Goal: Task Accomplishment & Management: Manage account settings

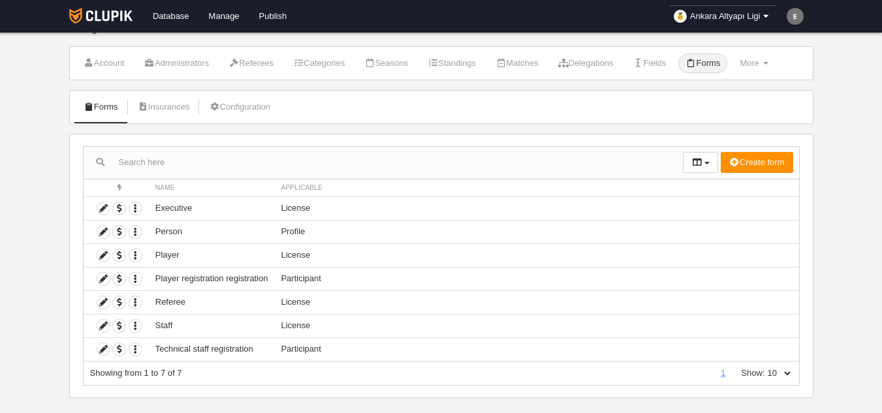
scroll to position [37, 0]
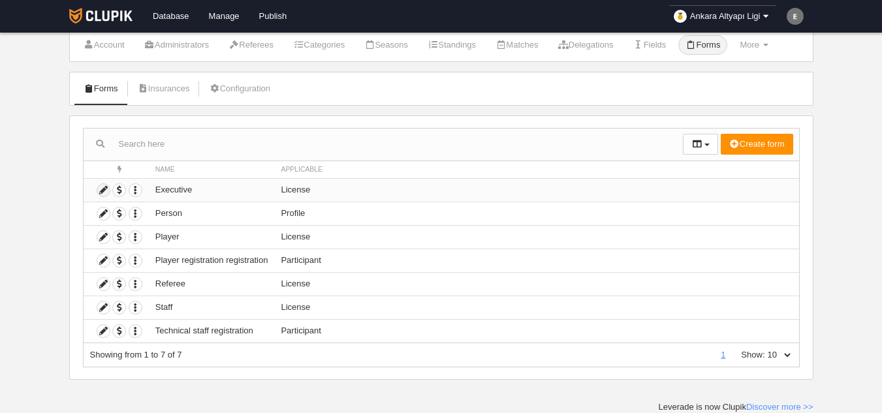
click at [99, 188] on icon at bounding box center [103, 190] width 12 height 12
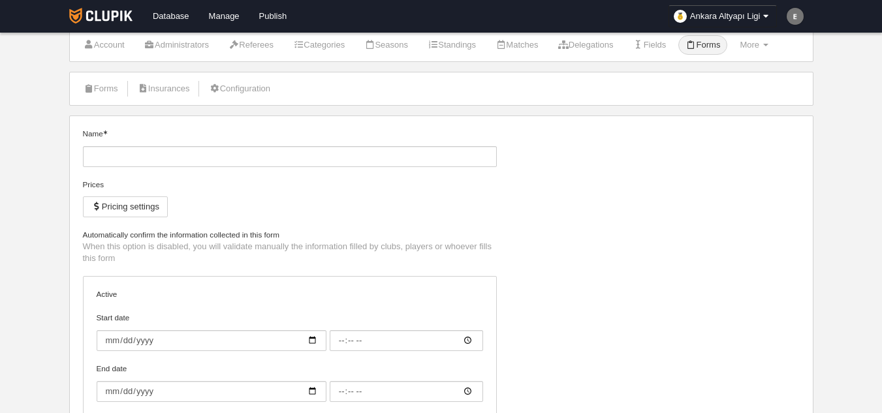
type input "Executive"
checkbox input "true"
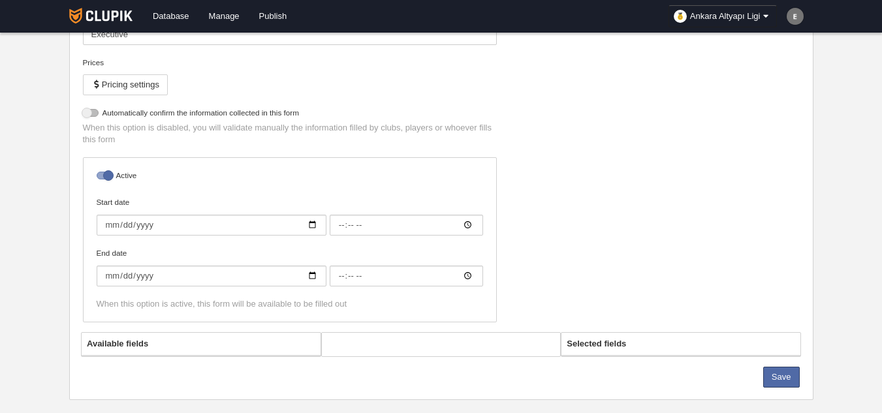
select select "selected"
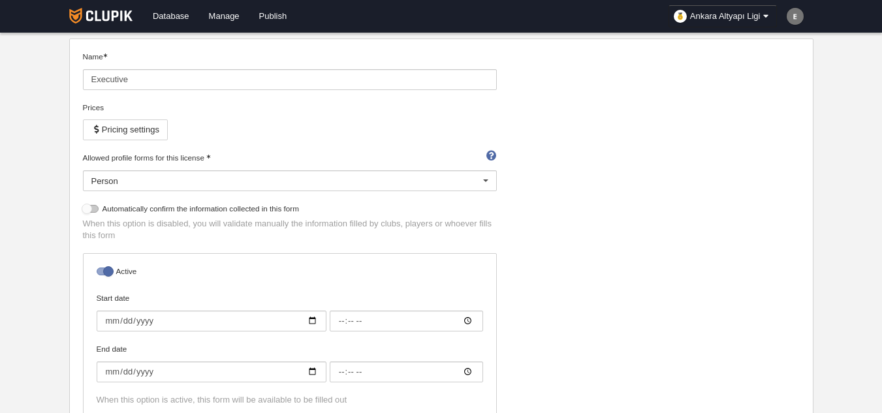
click at [89, 212] on div at bounding box center [91, 209] width 16 height 8
click at [89, 212] on input "checkbox" at bounding box center [88, 212] width 8 height 8
checkbox input "true"
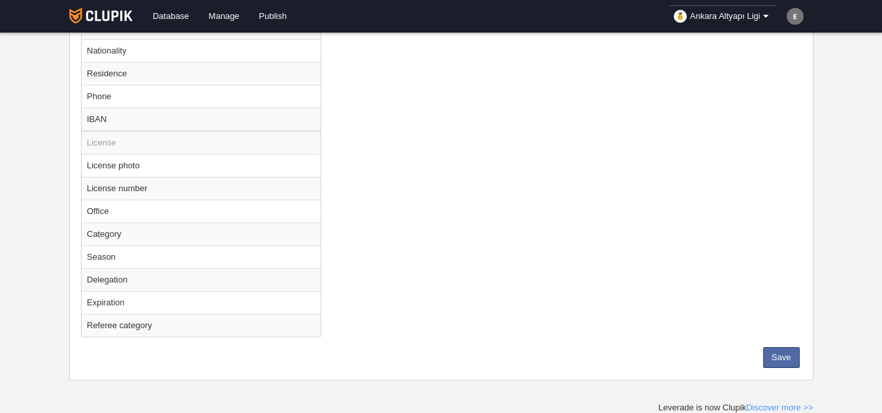
scroll to position [825, 0]
click at [782, 358] on button "Save" at bounding box center [781, 357] width 37 height 21
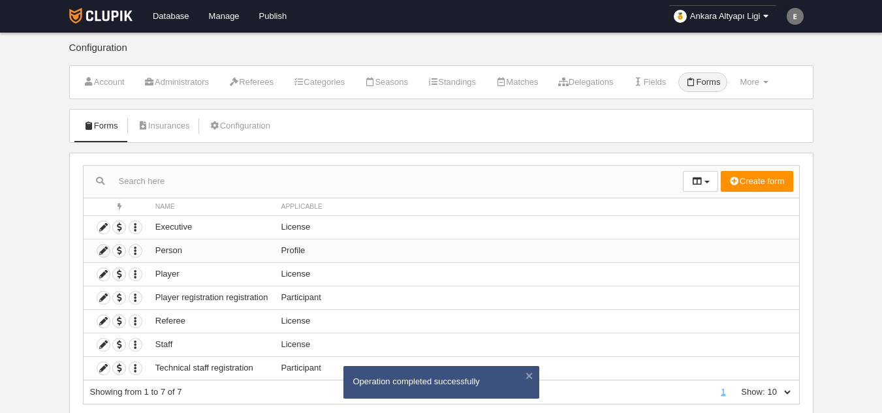
click at [104, 249] on icon at bounding box center [103, 251] width 12 height 12
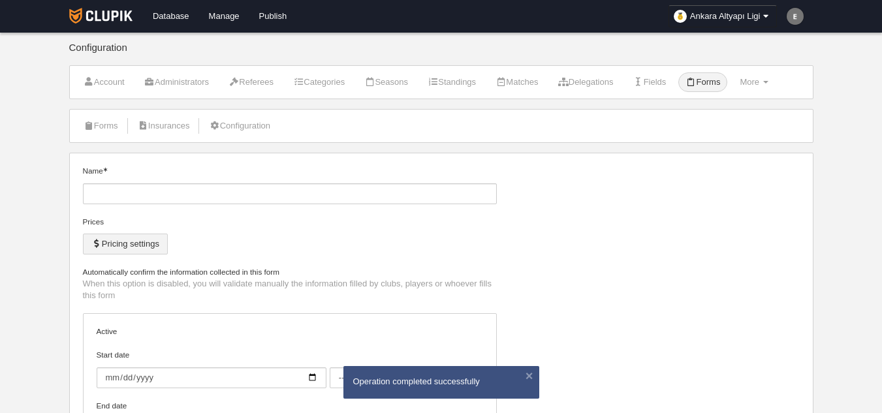
type input "Person"
checkbox input "true"
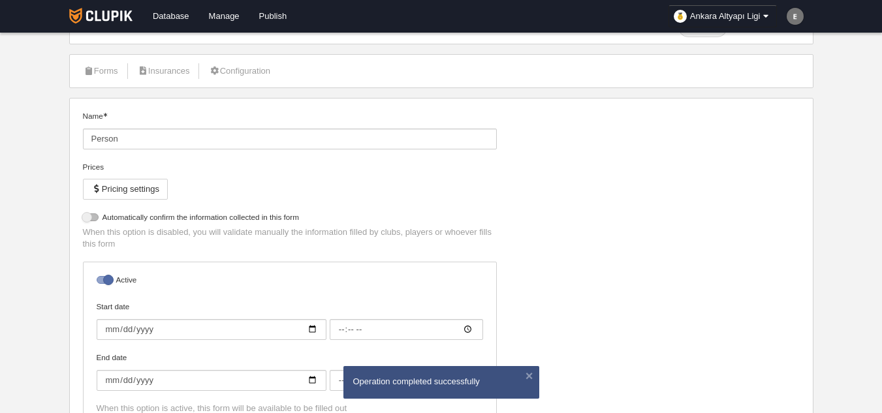
scroll to position [131, 0]
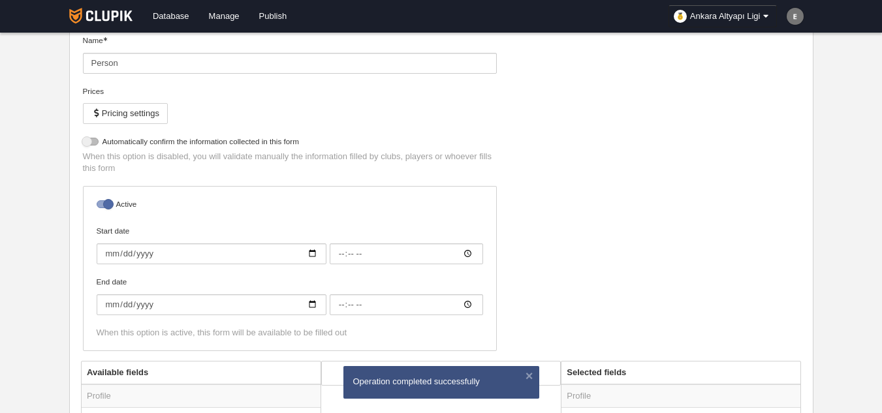
click at [81, 139] on div "Automatically confirm the information collected in this form When this option i…" at bounding box center [290, 161] width 424 height 50
click at [86, 139] on div at bounding box center [91, 142] width 16 height 8
click at [86, 141] on input "checkbox" at bounding box center [88, 145] width 8 height 8
checkbox input "true"
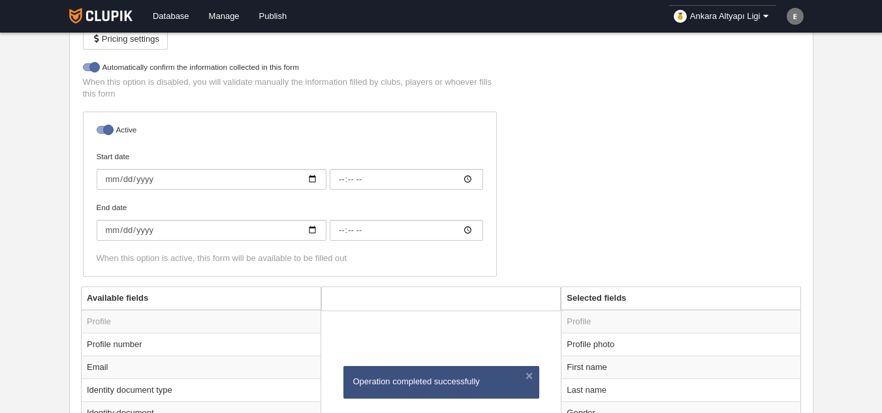
scroll to position [453, 0]
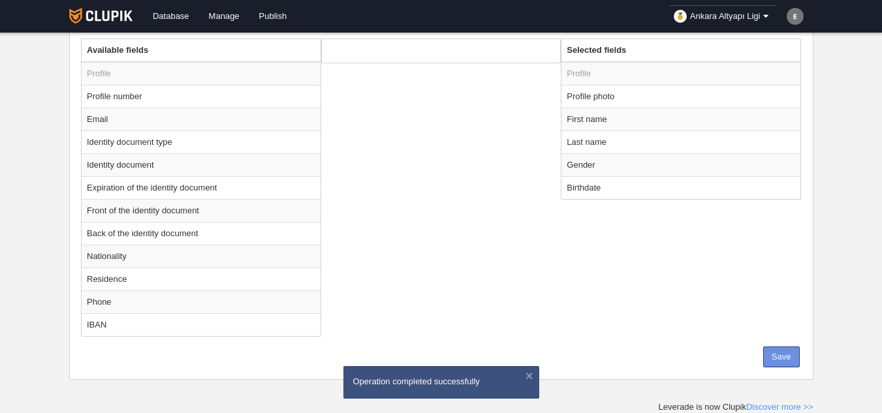
click at [796, 362] on button "Save" at bounding box center [781, 357] width 37 height 21
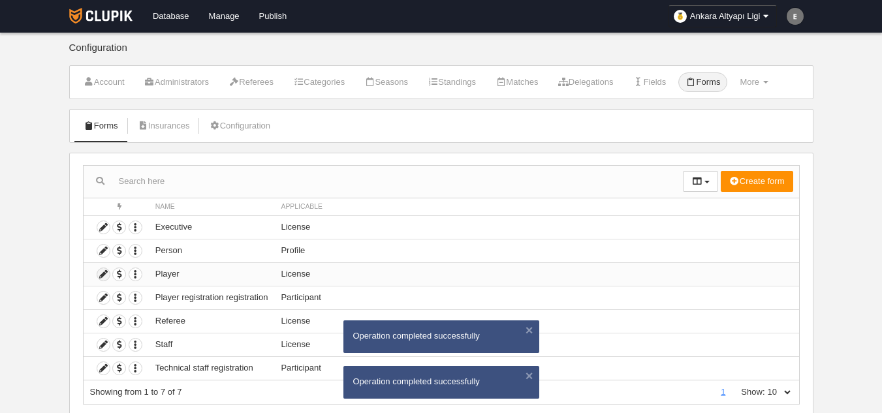
click at [101, 273] on icon at bounding box center [103, 274] width 12 height 12
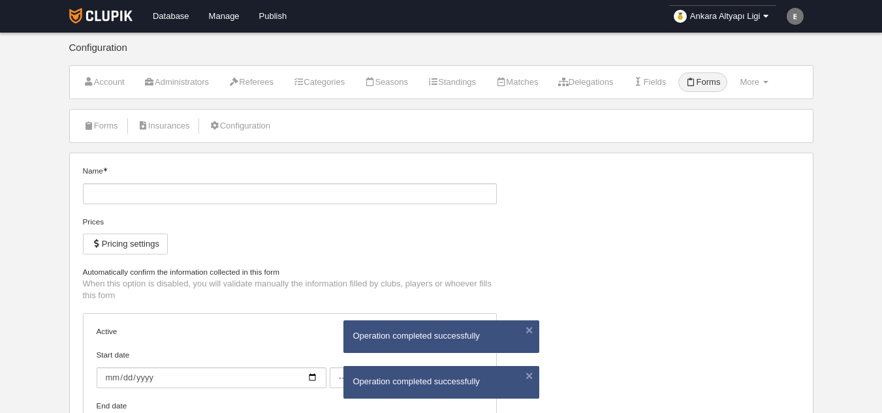
type input "Player"
checkbox input "true"
select select "selected"
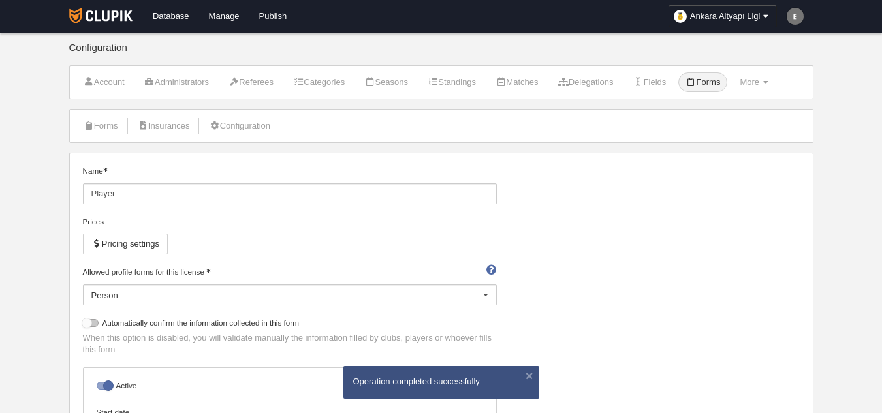
click at [95, 322] on div at bounding box center [91, 323] width 16 height 8
click at [92, 323] on input "checkbox" at bounding box center [88, 327] width 8 height 8
checkbox input "true"
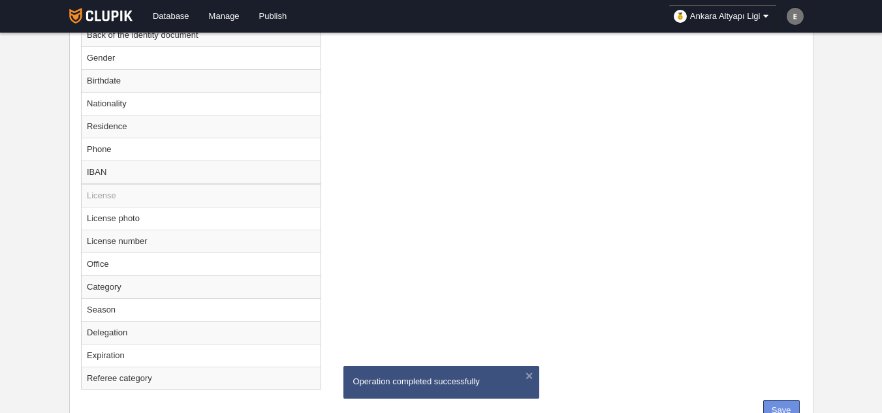
scroll to position [825, 0]
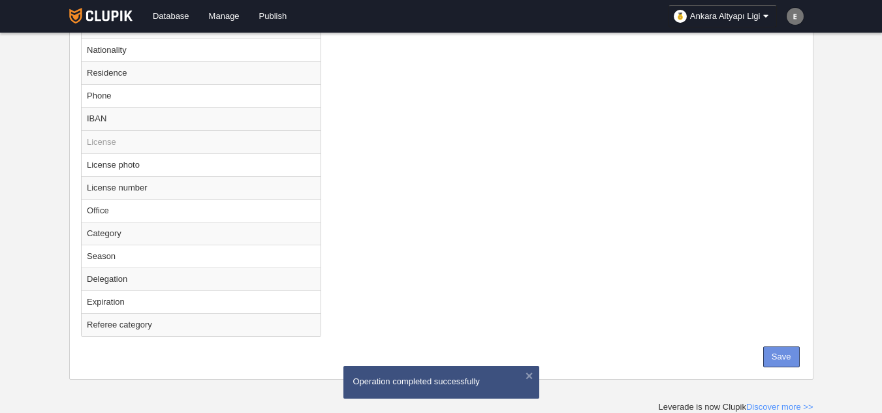
click at [778, 366] on button "Save" at bounding box center [781, 357] width 37 height 21
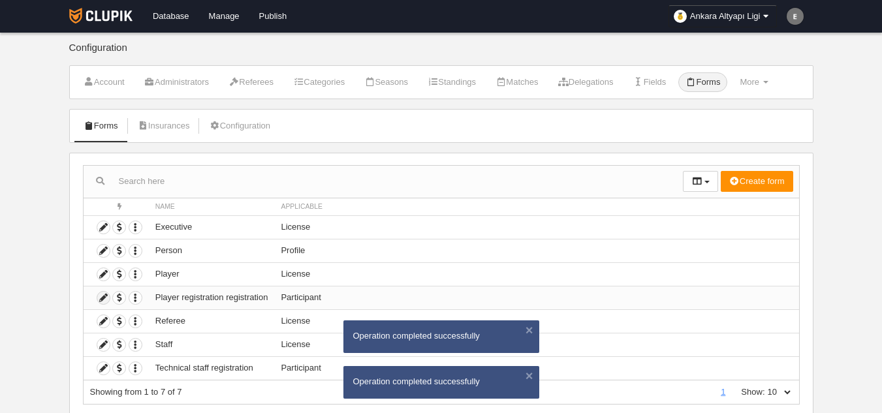
click at [100, 296] on icon at bounding box center [103, 298] width 12 height 12
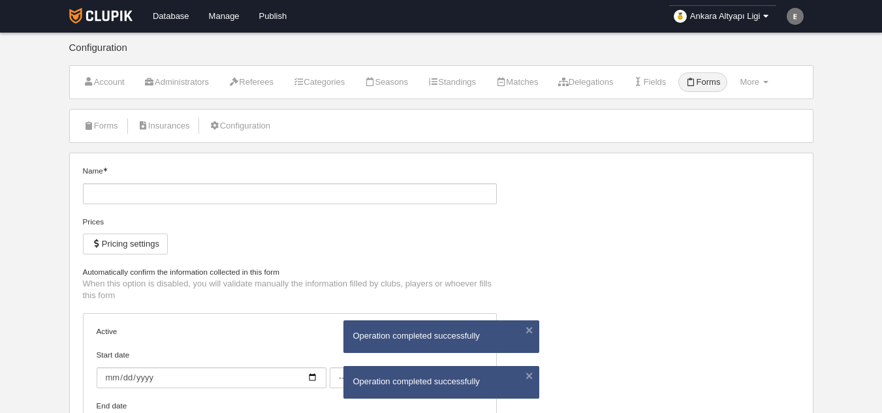
type input "Player registration registration"
checkbox input "true"
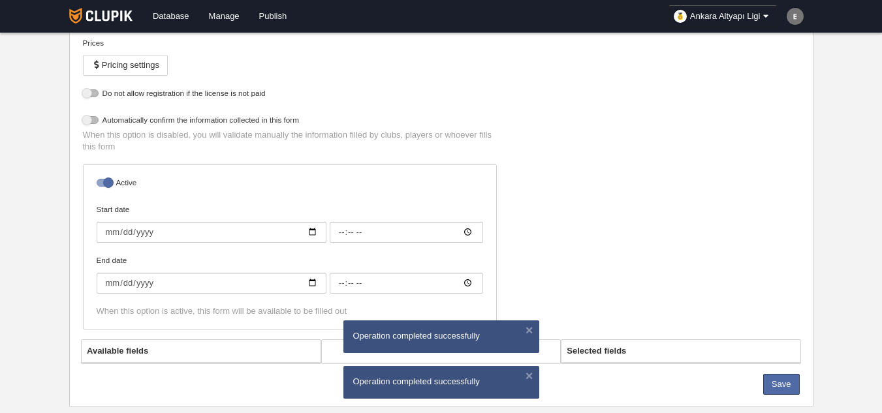
scroll to position [196, 0]
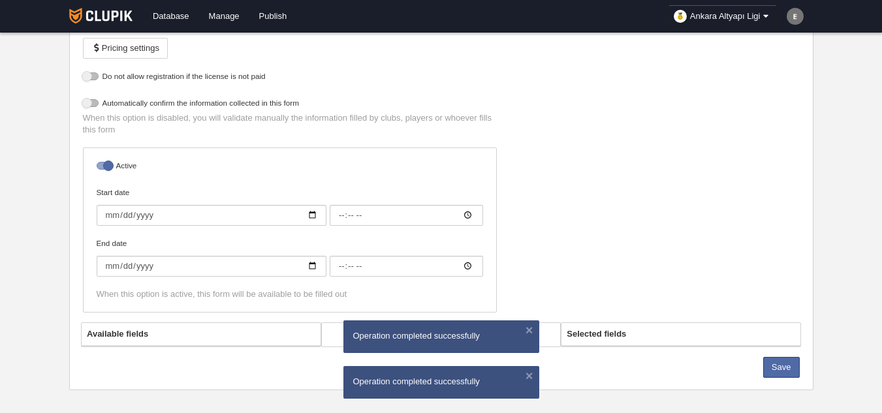
select select "selected"
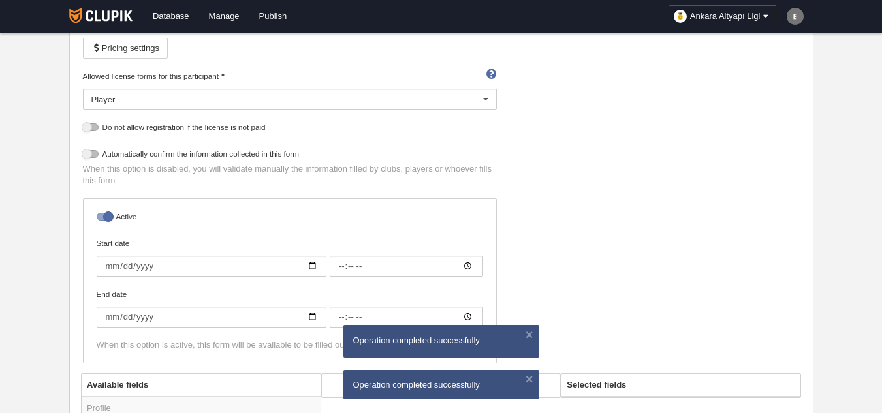
click at [88, 160] on label "Automatically confirm the information collected in this form" at bounding box center [290, 155] width 414 height 15
click at [88, 160] on input "checkbox" at bounding box center [88, 157] width 8 height 8
checkbox input "true"
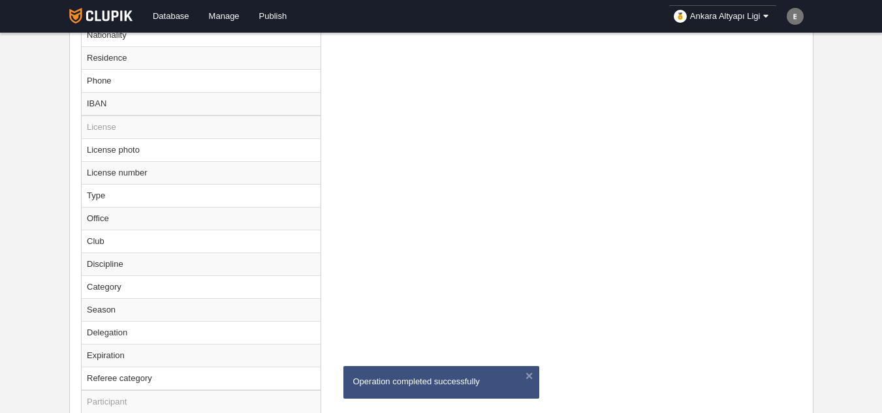
scroll to position [966, 0]
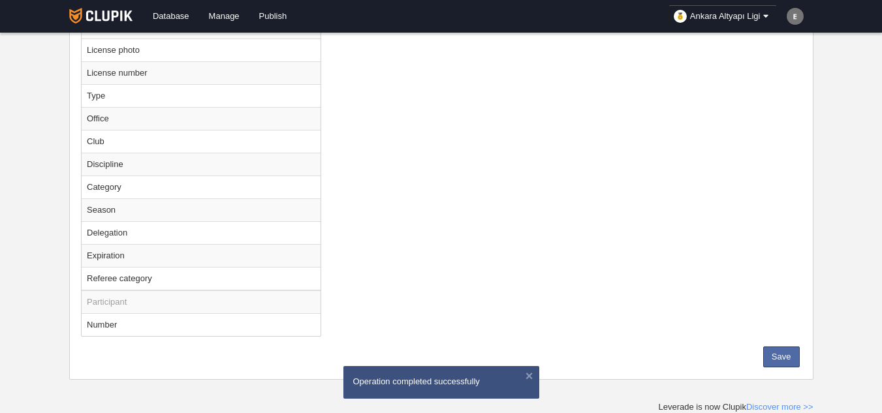
click at [144, 329] on td "Number" at bounding box center [201, 324] width 239 height 23
radio input "true"
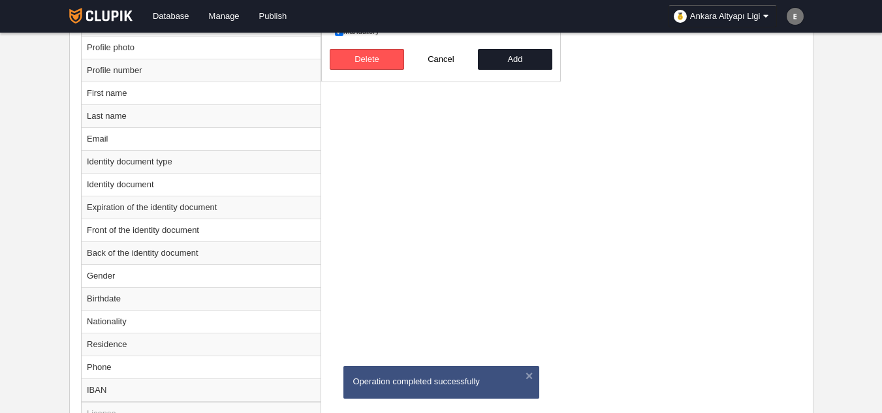
scroll to position [575, 0]
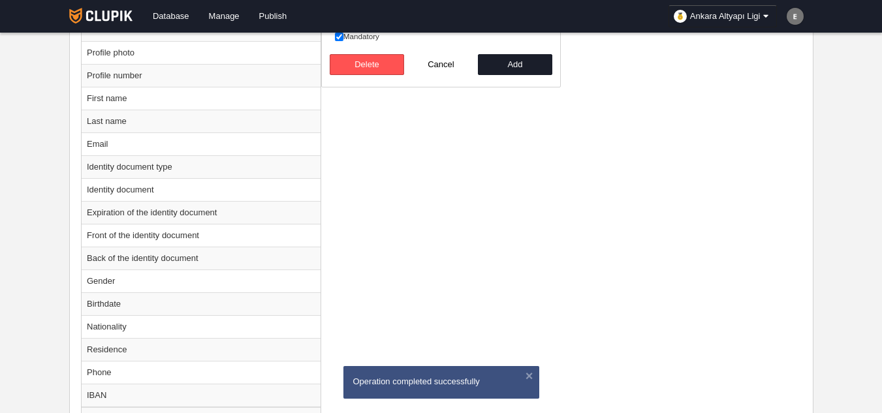
click at [360, 40] on label "Mandatory" at bounding box center [441, 37] width 213 height 12
click at [343, 40] on input "Mandatory" at bounding box center [339, 37] width 8 height 8
checkbox input "false"
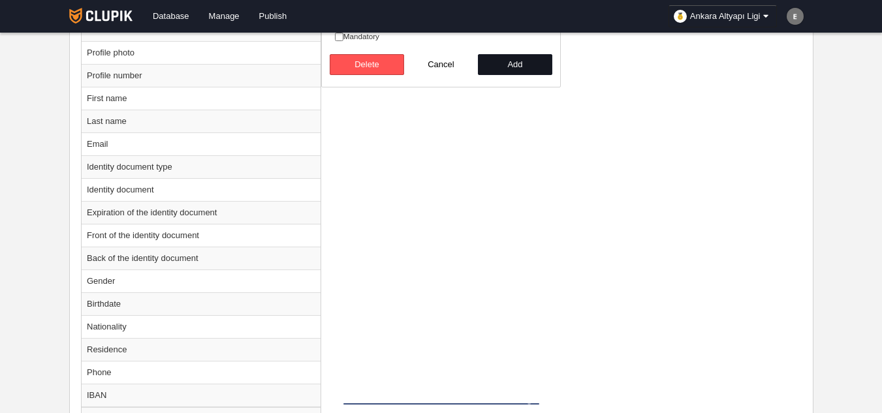
click at [528, 71] on button "Add" at bounding box center [515, 64] width 74 height 21
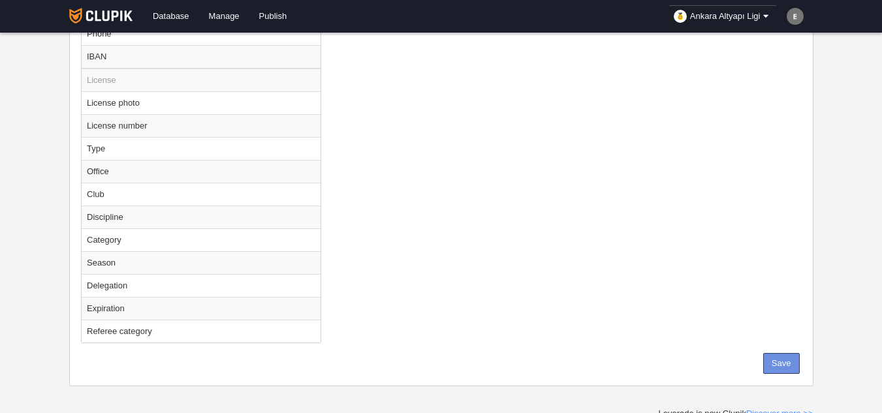
scroll to position [920, 0]
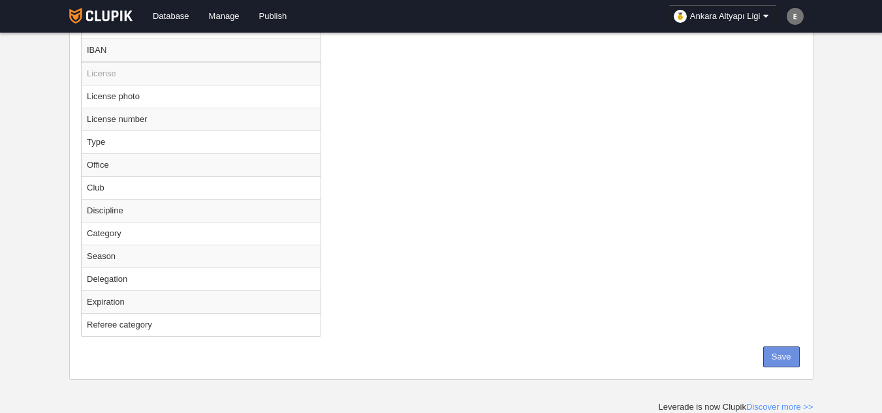
click at [783, 360] on button "Save" at bounding box center [781, 357] width 37 height 21
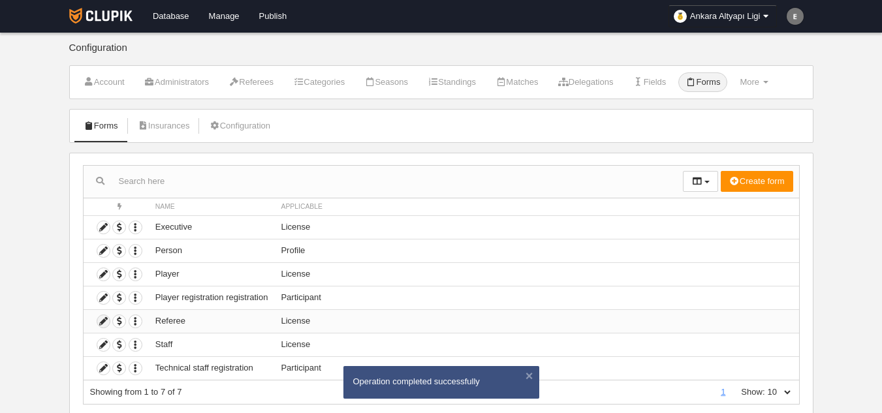
click at [100, 318] on icon at bounding box center [103, 321] width 12 height 12
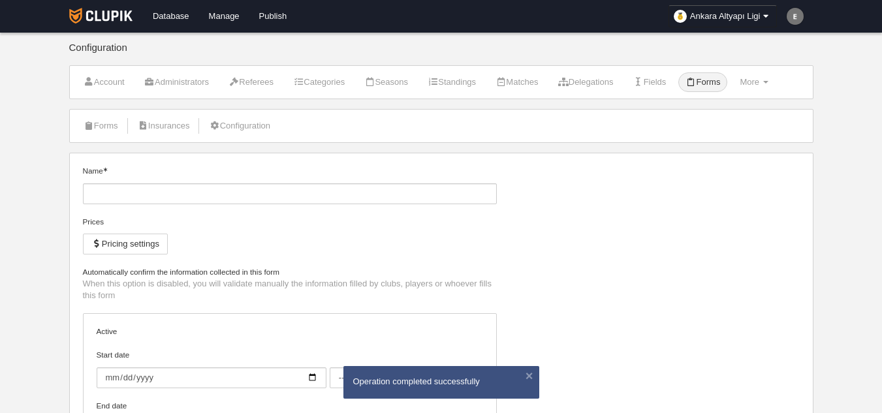
type input "Referee"
checkbox input "true"
select select "selected"
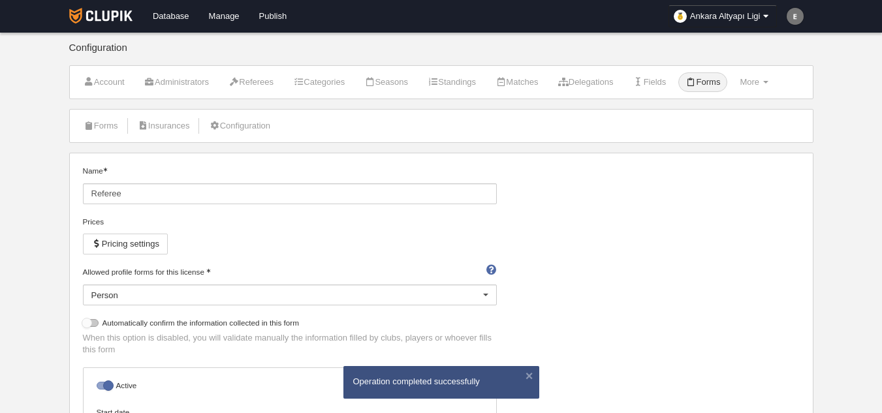
click at [86, 320] on div at bounding box center [91, 323] width 16 height 8
click at [86, 323] on input "checkbox" at bounding box center [88, 327] width 8 height 8
checkbox input "true"
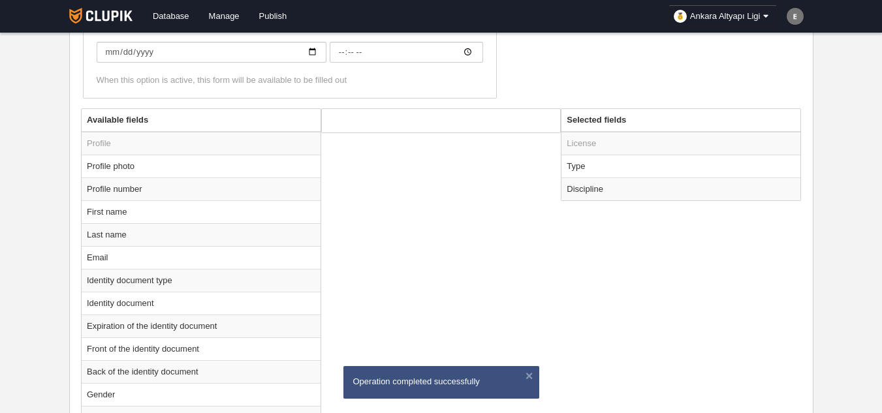
scroll to position [457, 0]
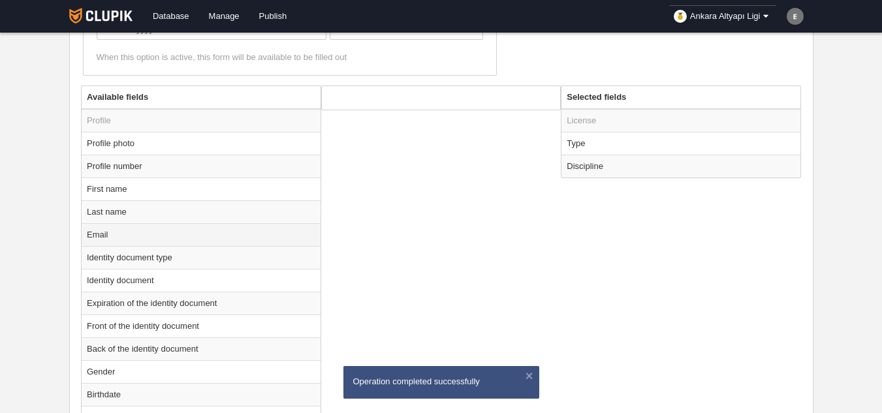
click at [102, 241] on td "Email" at bounding box center [201, 234] width 239 height 23
radio input "true"
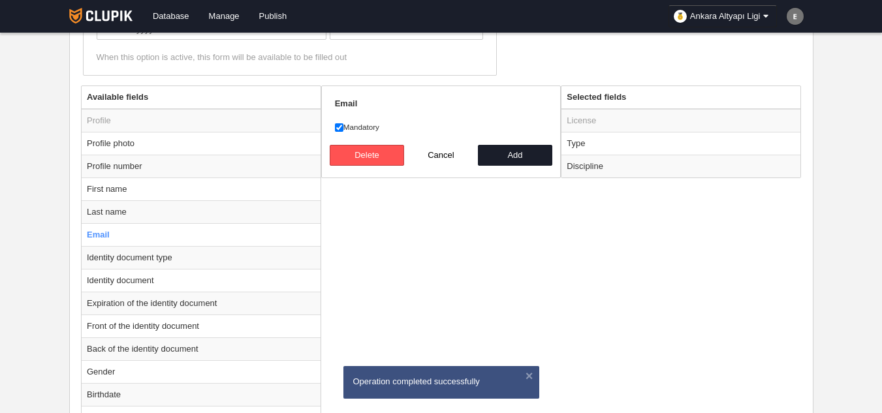
click at [347, 131] on label "Mandatory" at bounding box center [441, 127] width 213 height 12
click at [343, 131] on input "Mandatory" at bounding box center [339, 127] width 8 height 8
checkbox input "false"
click at [513, 153] on button "Add" at bounding box center [515, 155] width 74 height 21
radio input "false"
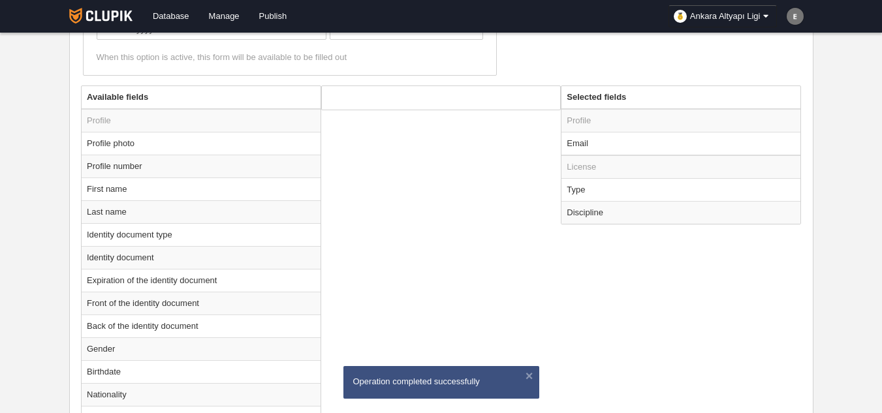
scroll to position [825, 0]
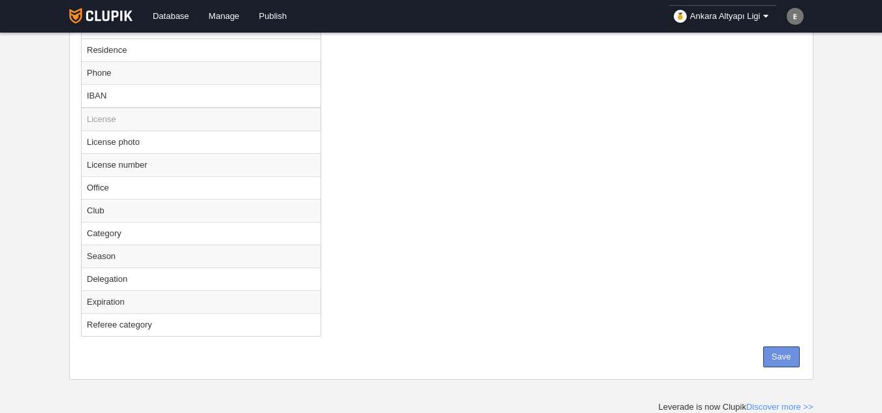
click at [797, 347] on button "Save" at bounding box center [781, 357] width 37 height 21
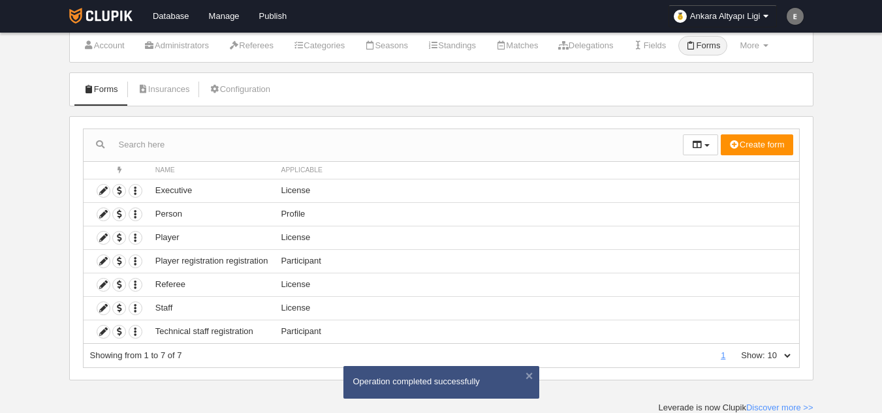
scroll to position [37, 0]
click at [106, 308] on icon at bounding box center [103, 308] width 12 height 12
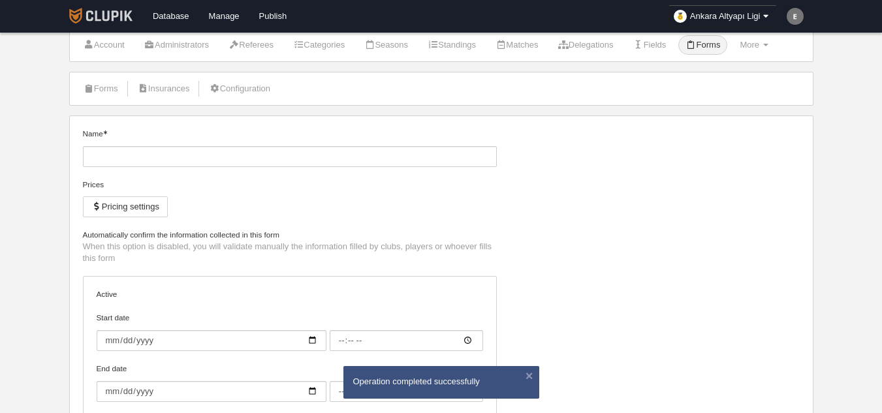
type input "Staff"
checkbox input "true"
select select "selected"
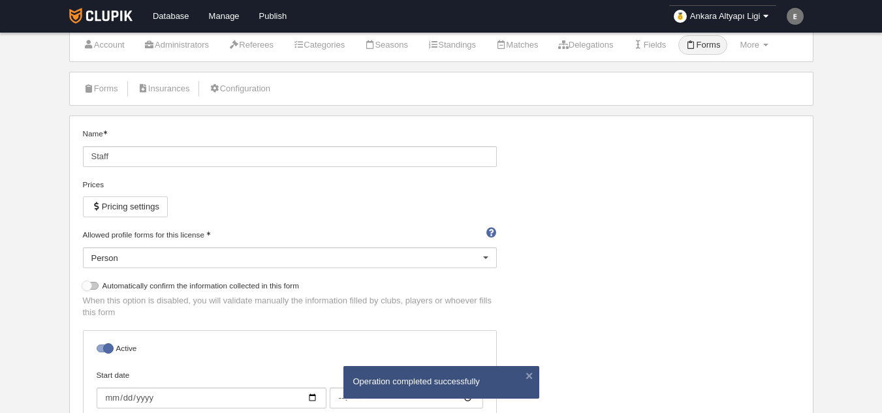
click at [90, 287] on div at bounding box center [91, 286] width 16 height 8
click at [90, 287] on input "checkbox" at bounding box center [88, 289] width 8 height 8
checkbox input "true"
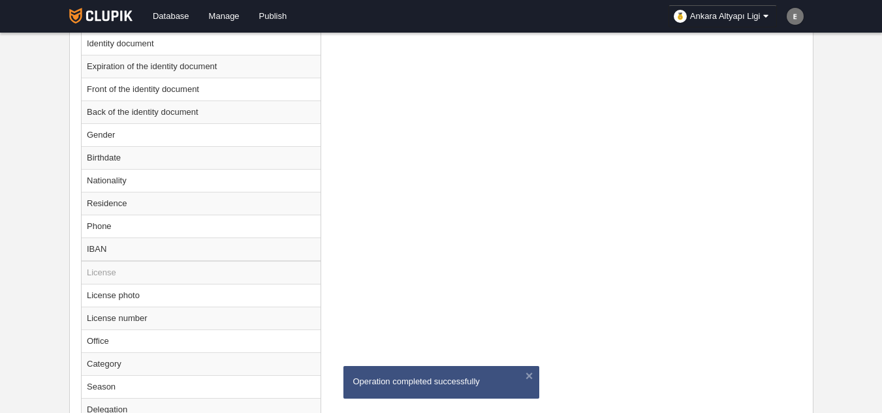
scroll to position [825, 0]
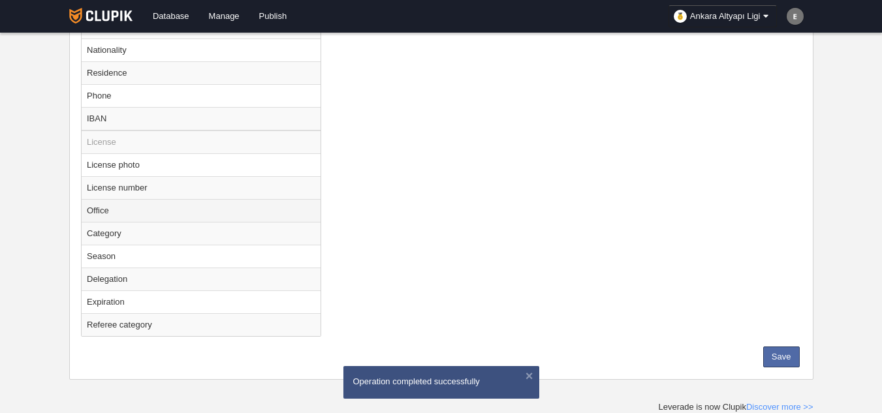
click at [120, 212] on td "Office" at bounding box center [201, 210] width 239 height 23
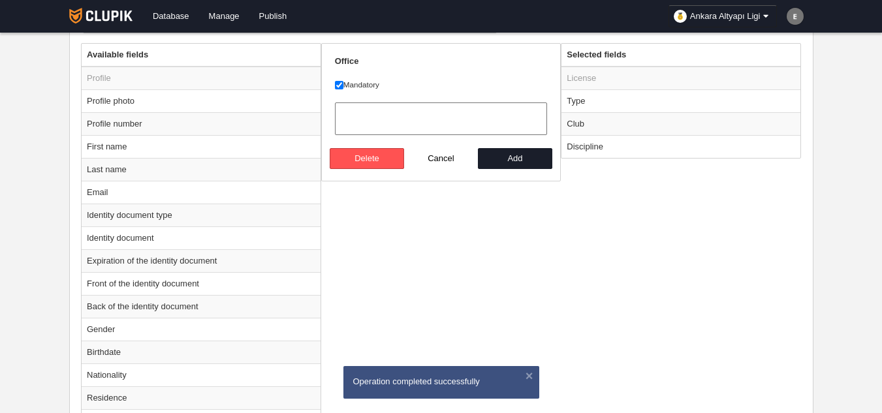
scroll to position [498, 0]
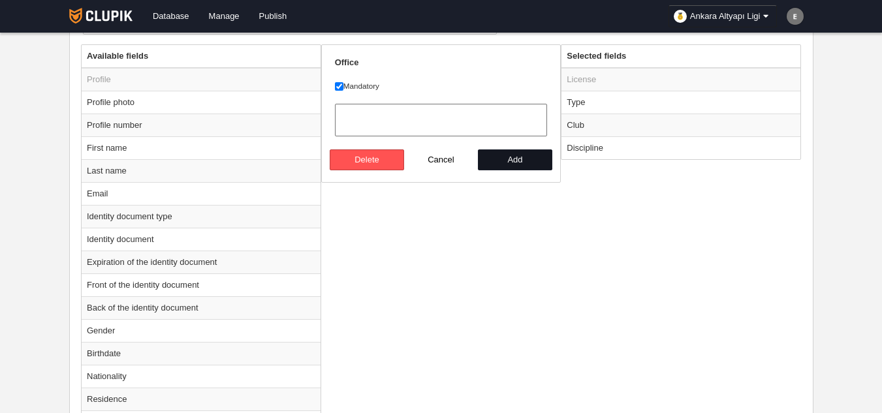
click at [520, 163] on button "Add" at bounding box center [515, 160] width 74 height 21
radio input "false"
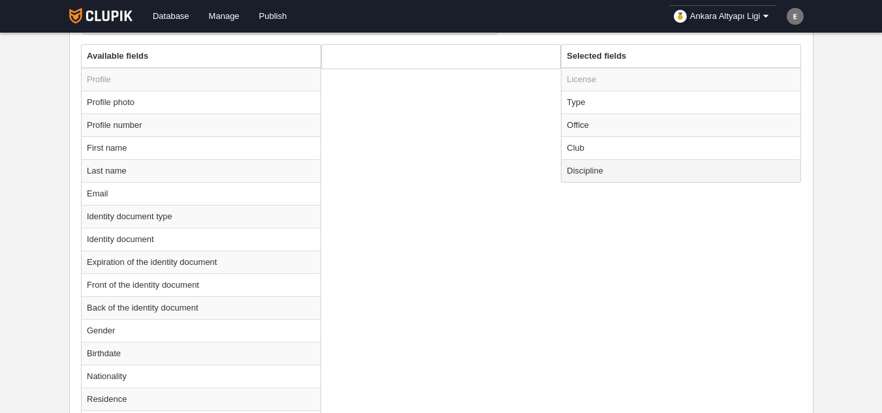
click at [599, 175] on td "Discipline" at bounding box center [681, 170] width 239 height 23
radio input "true"
select select
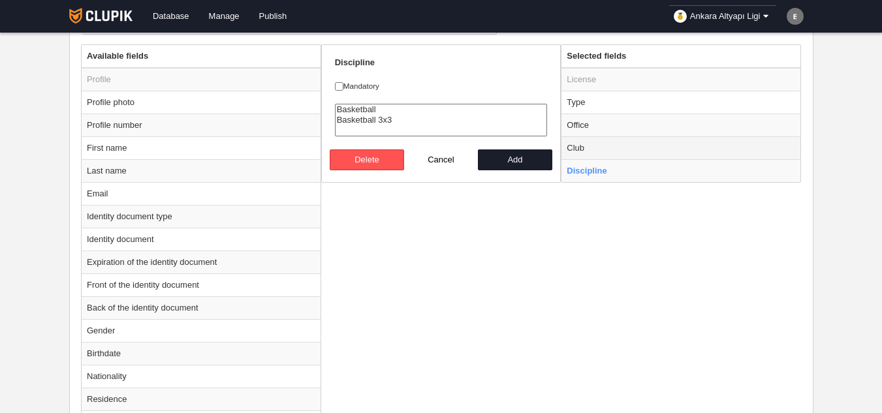
click at [582, 140] on td "Club" at bounding box center [681, 147] width 239 height 23
radio input "true"
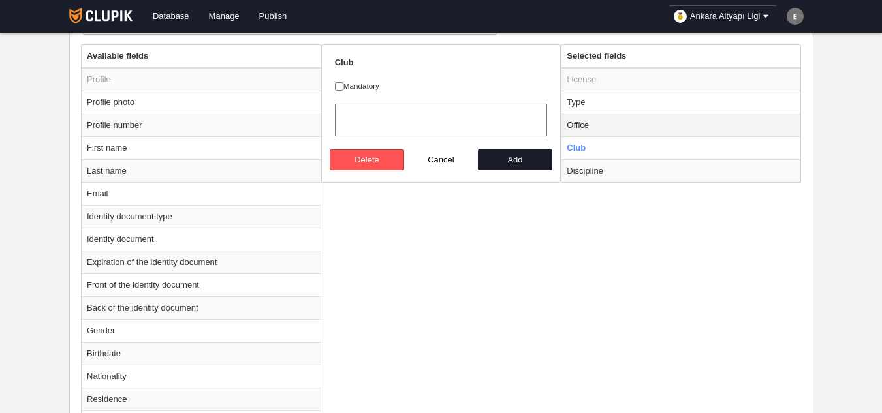
click at [582, 128] on td "Office" at bounding box center [681, 125] width 239 height 23
radio input "true"
click at [332, 89] on div "Office Mandatory [GEOGRAPHIC_DATA] Cancel Add" at bounding box center [441, 113] width 240 height 138
click at [345, 93] on form "Office Mandatory [GEOGRAPHIC_DATA] Cancel Add" at bounding box center [441, 114] width 213 height 114
click at [337, 88] on input "Mandatory" at bounding box center [339, 86] width 8 height 8
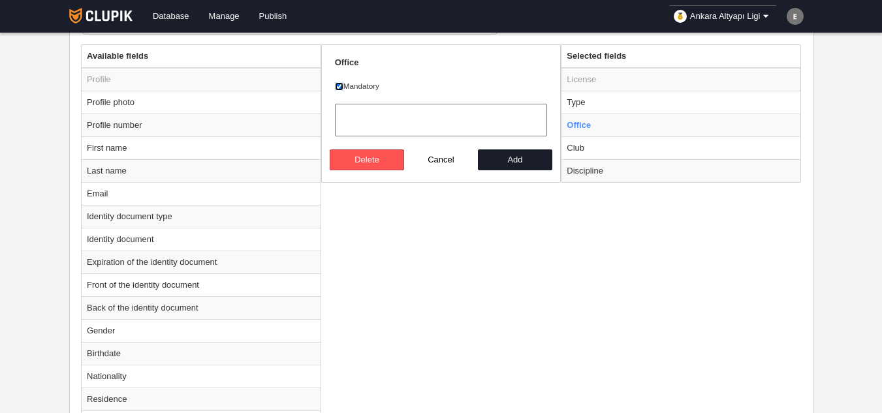
checkbox input "false"
click at [507, 156] on button "Add" at bounding box center [515, 160] width 74 height 21
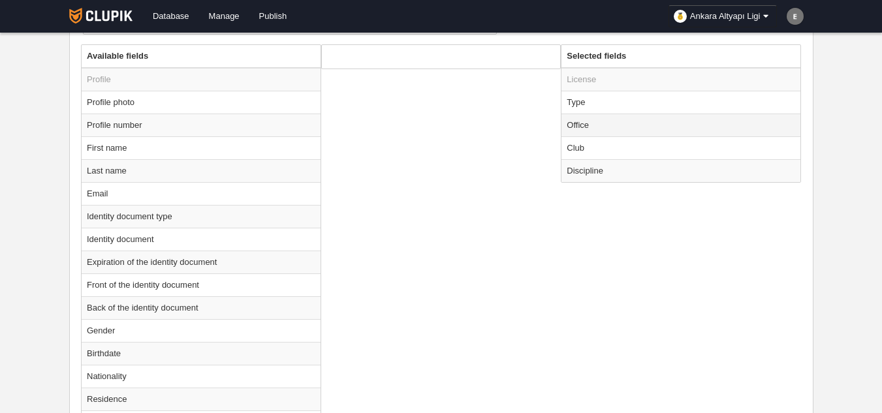
click at [611, 131] on td "Office" at bounding box center [681, 125] width 239 height 23
radio input "true"
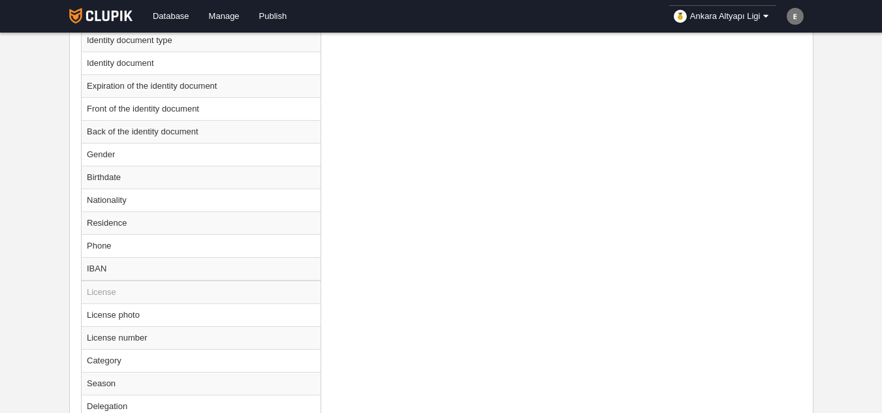
scroll to position [802, 0]
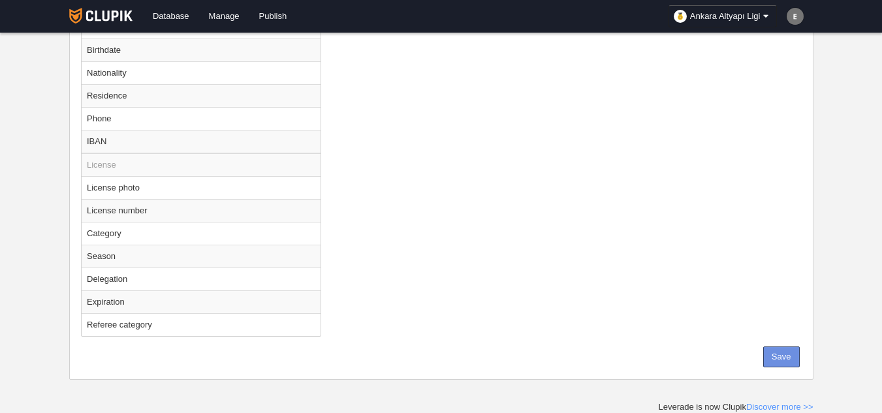
click at [776, 349] on button "Save" at bounding box center [781, 357] width 37 height 21
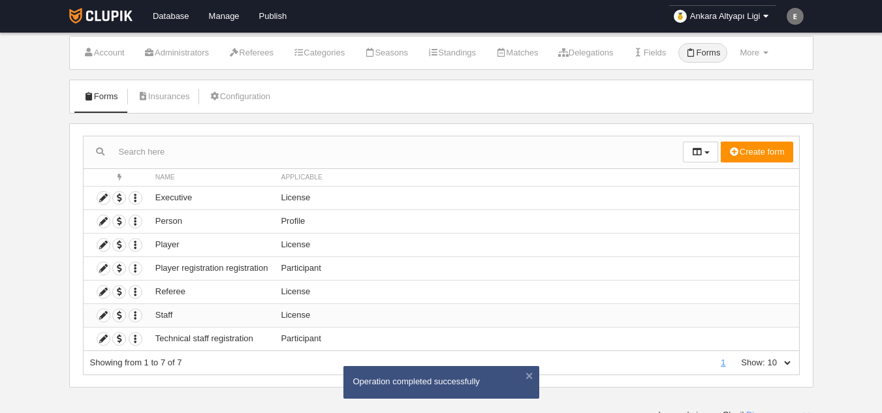
scroll to position [37, 0]
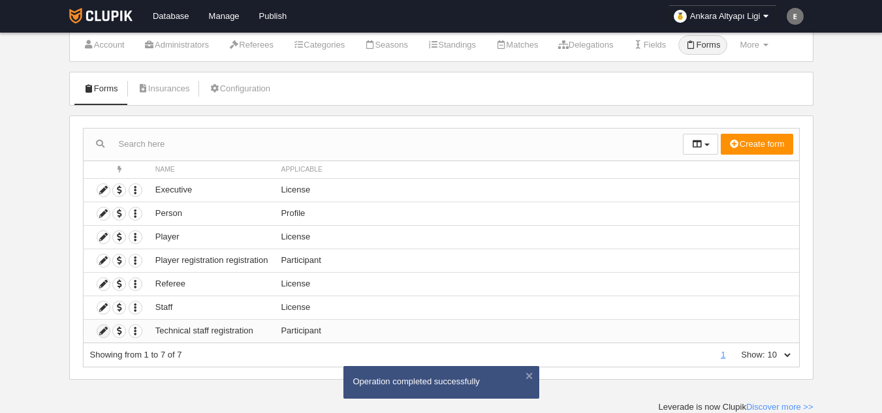
click at [101, 333] on icon at bounding box center [103, 331] width 12 height 12
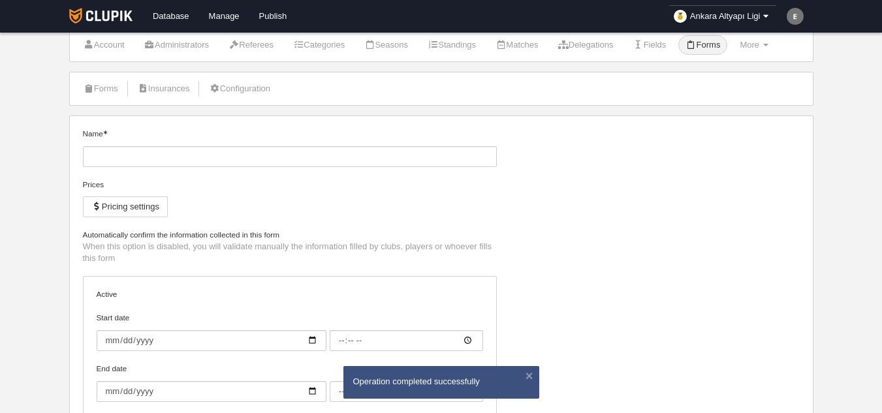
type input "Technical staff registration"
checkbox input "true"
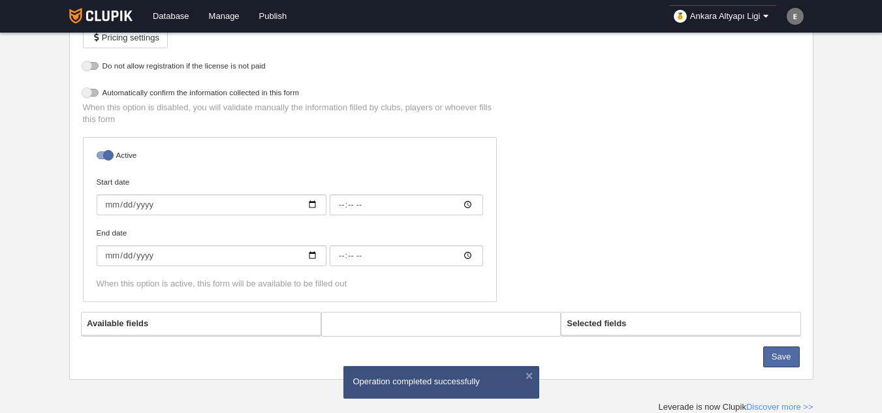
select select "selected"
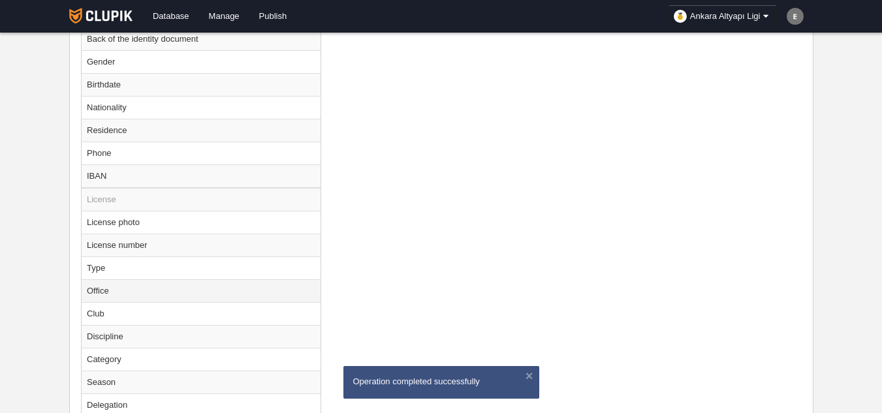
click at [123, 289] on td "Office" at bounding box center [201, 290] width 239 height 23
radio input "true"
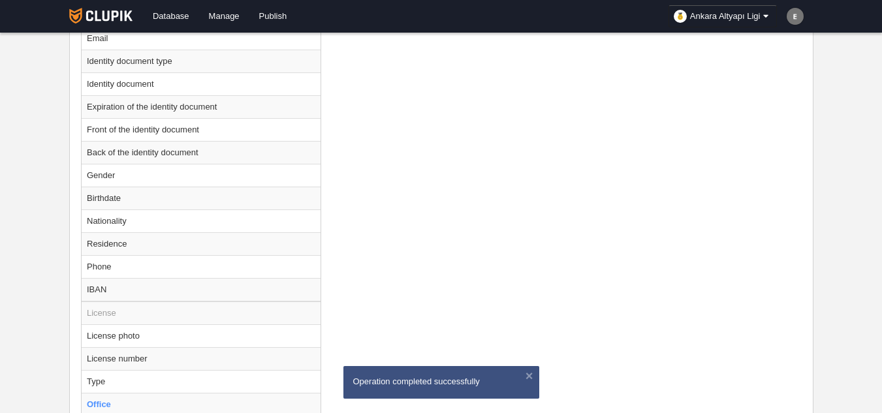
scroll to position [468, 0]
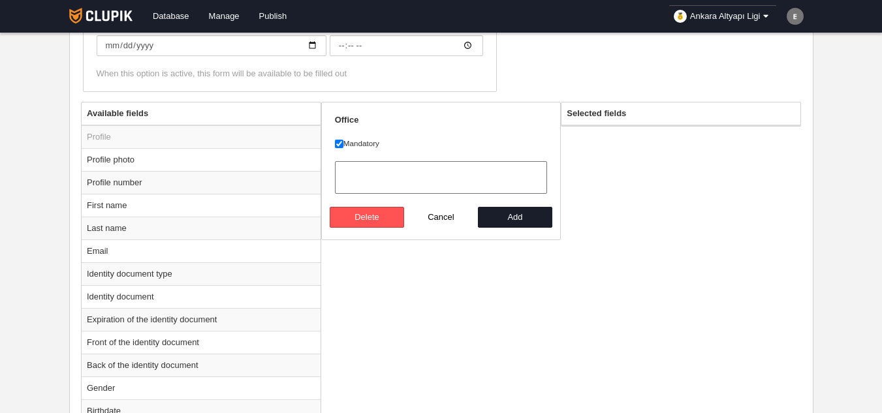
click at [358, 144] on label "Mandatory" at bounding box center [441, 144] width 213 height 12
click at [343, 144] on input "Mandatory" at bounding box center [339, 144] width 8 height 8
checkbox input "false"
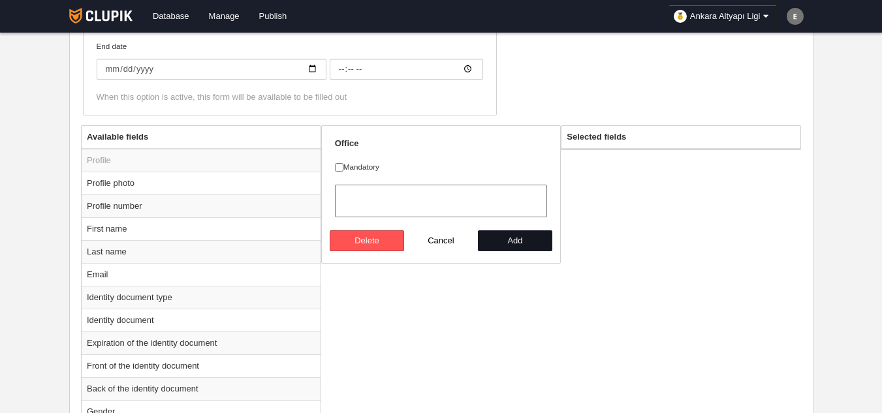
click at [517, 240] on button "Add" at bounding box center [515, 241] width 74 height 21
radio input "false"
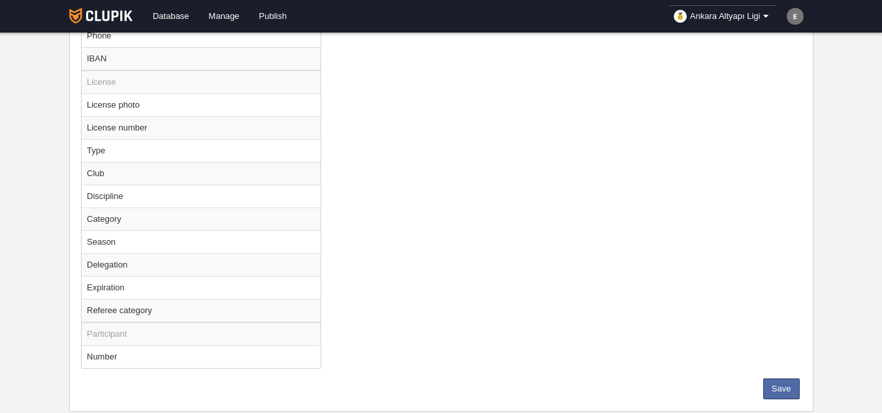
scroll to position [944, 0]
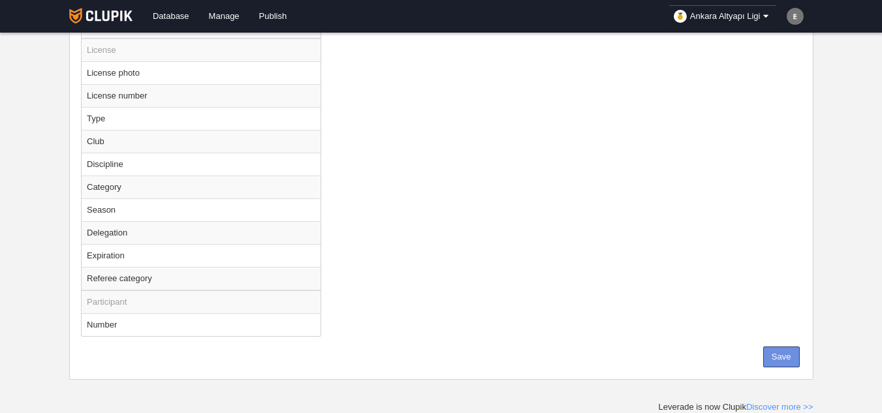
click at [780, 355] on button "Save" at bounding box center [781, 357] width 37 height 21
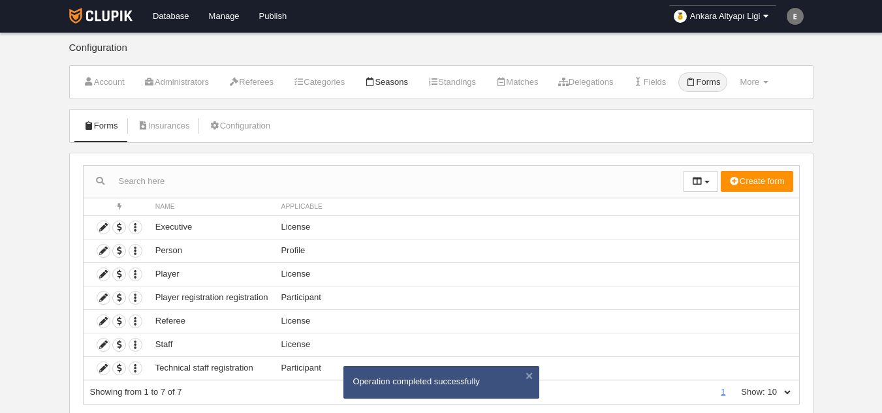
click at [404, 86] on link "Seasons" at bounding box center [386, 82] width 58 height 20
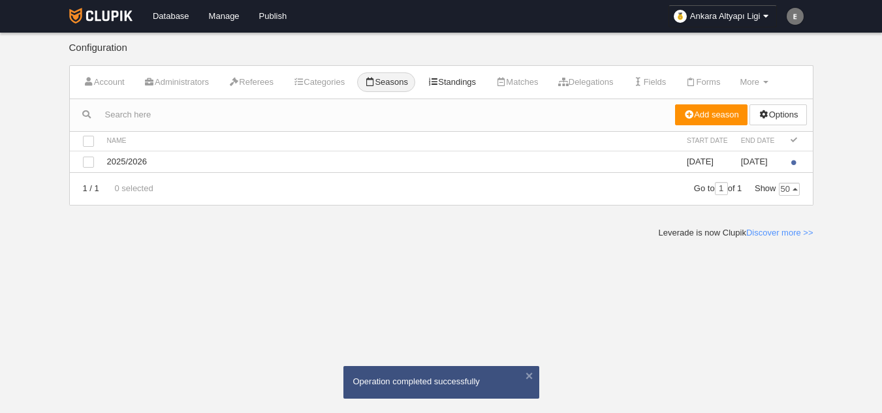
click at [467, 85] on link "Standings" at bounding box center [452, 82] width 63 height 20
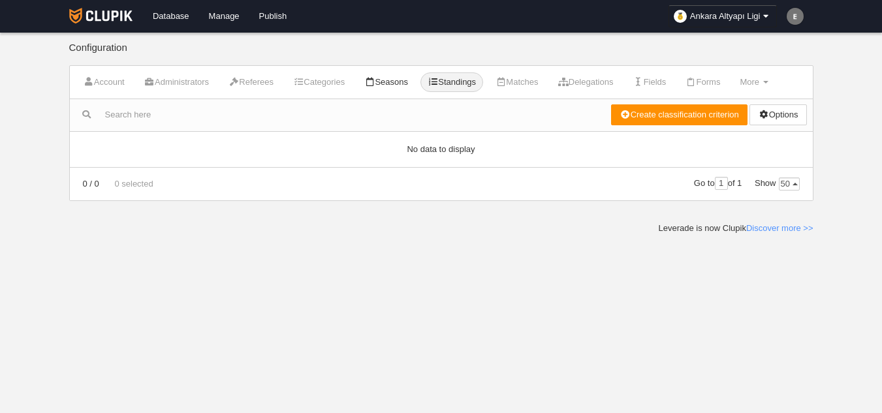
click at [394, 83] on link "Seasons" at bounding box center [386, 82] width 58 height 20
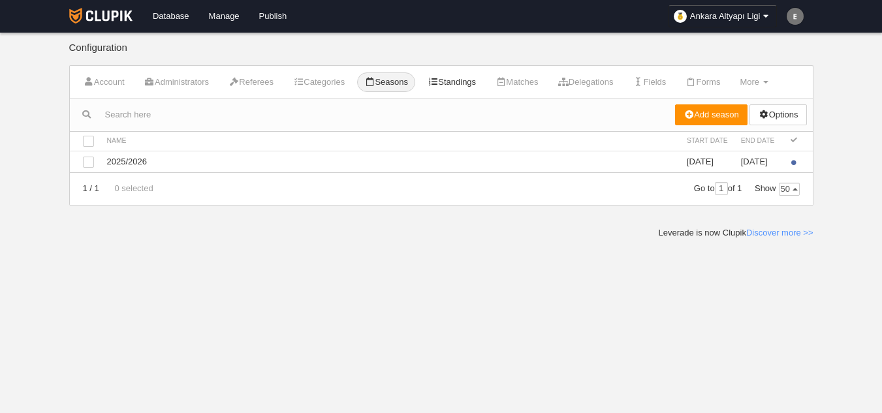
click at [458, 83] on link "Standings" at bounding box center [452, 82] width 63 height 20
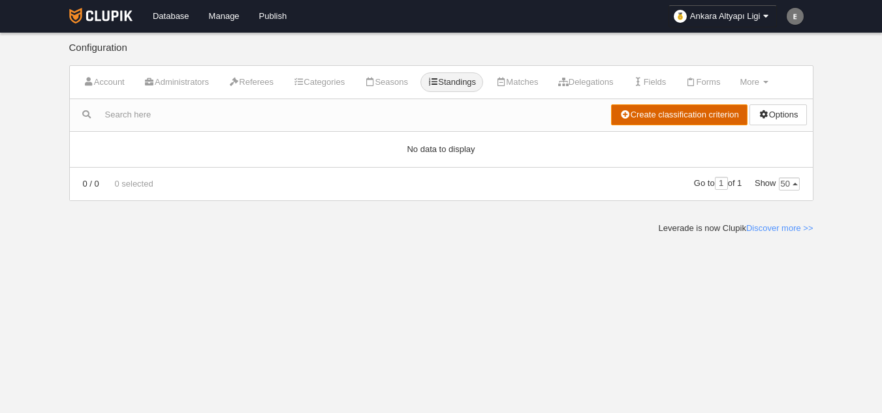
click at [651, 116] on link "Create classification criterion" at bounding box center [679, 114] width 136 height 21
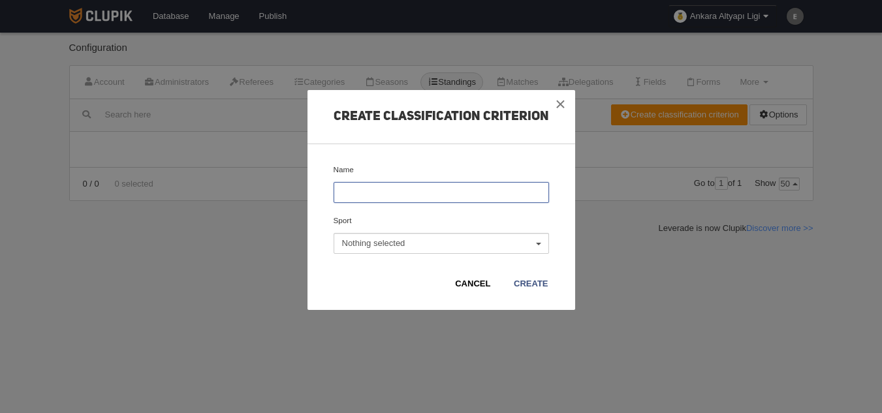
click at [427, 189] on input "Name" at bounding box center [441, 192] width 215 height 21
type input "AAL"
click at [402, 245] on span "Nothing selected" at bounding box center [438, 244] width 192 height 12
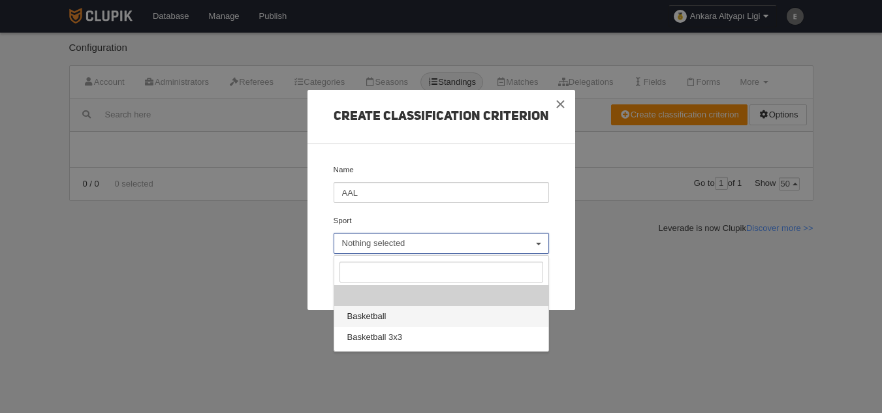
click at [387, 308] on link "Basketball" at bounding box center [441, 316] width 214 height 21
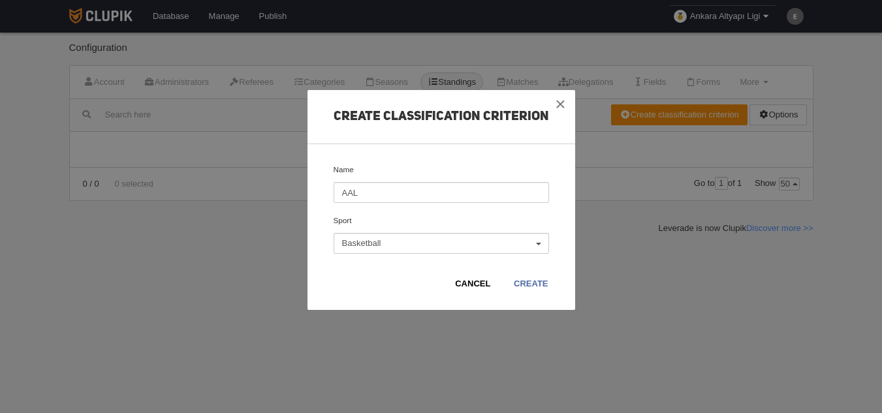
click at [526, 285] on link "Create" at bounding box center [530, 284] width 35 height 13
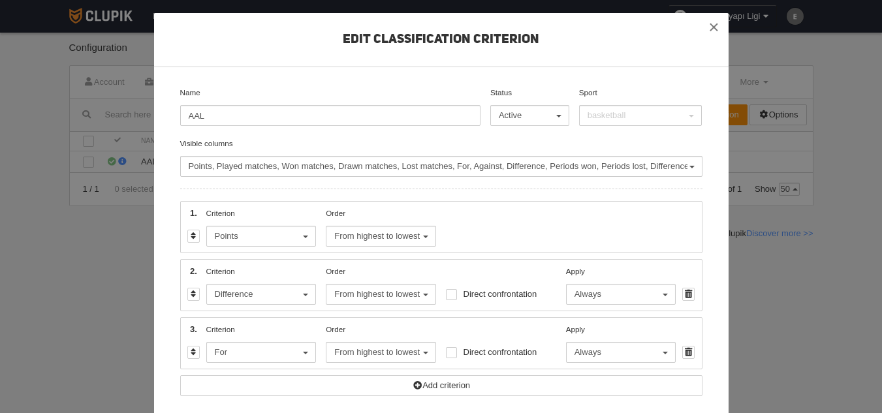
click at [261, 293] on span "Difference" at bounding box center [258, 295] width 87 height 12
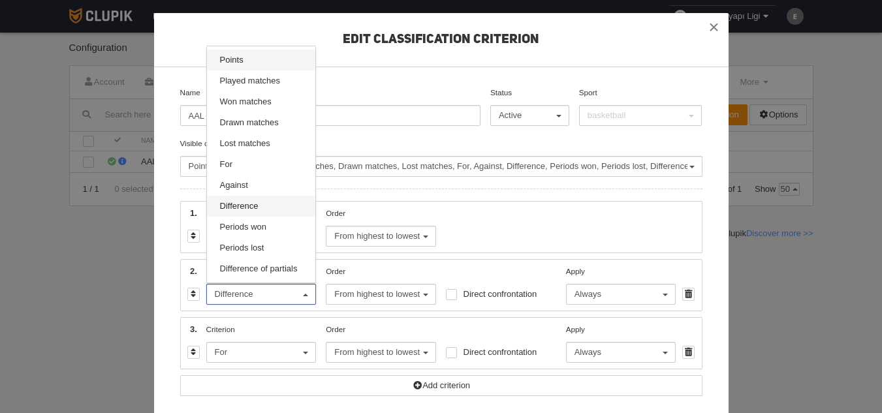
click at [238, 64] on span "Points" at bounding box center [232, 60] width 24 height 12
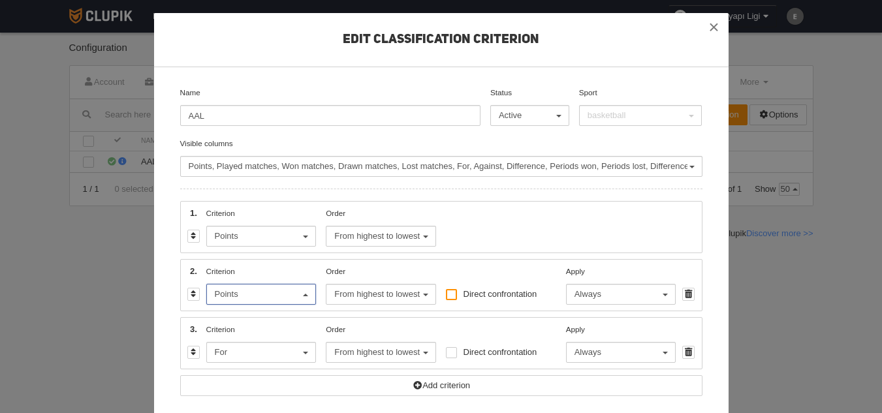
click at [446, 300] on div at bounding box center [451, 294] width 11 height 11
click at [447, 300] on input "Direct confrontation" at bounding box center [451, 297] width 8 height 8
checkbox input "true"
click at [642, 296] on span "Always" at bounding box center [618, 295] width 87 height 12
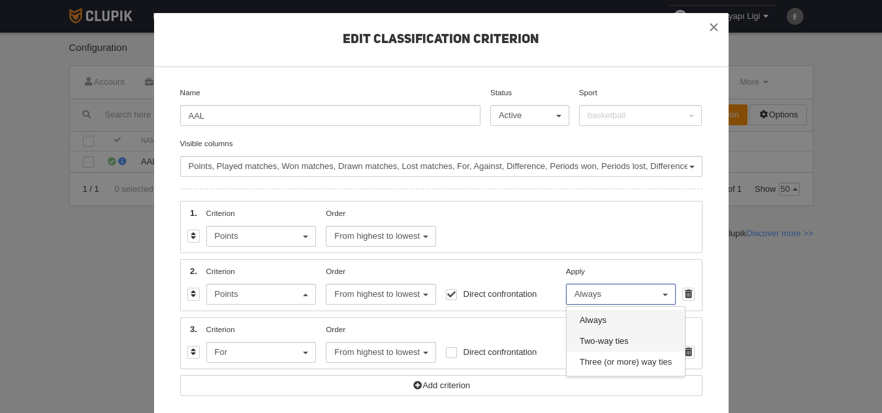
click at [618, 338] on span "Two-way ties" at bounding box center [604, 342] width 49 height 12
click at [274, 360] on button "For" at bounding box center [261, 352] width 110 height 21
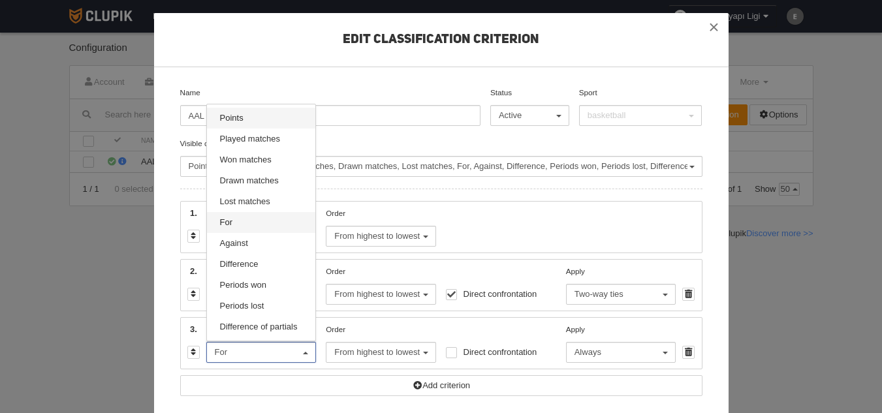
click at [249, 122] on link "Points" at bounding box center [261, 118] width 109 height 21
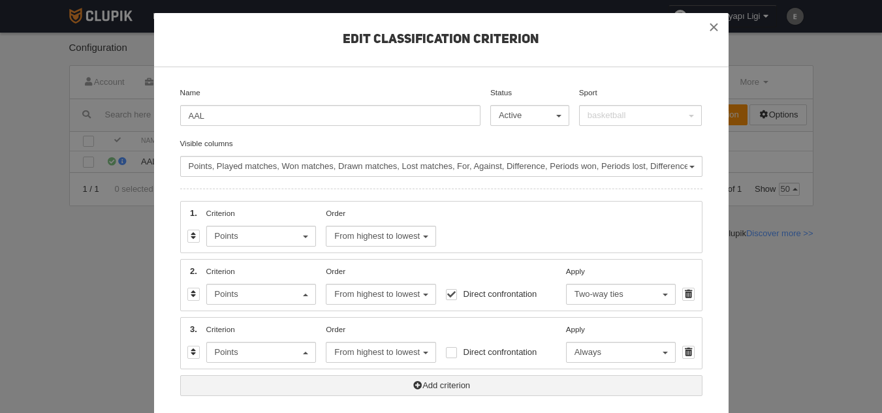
click at [413, 383] on icon at bounding box center [417, 385] width 10 height 8
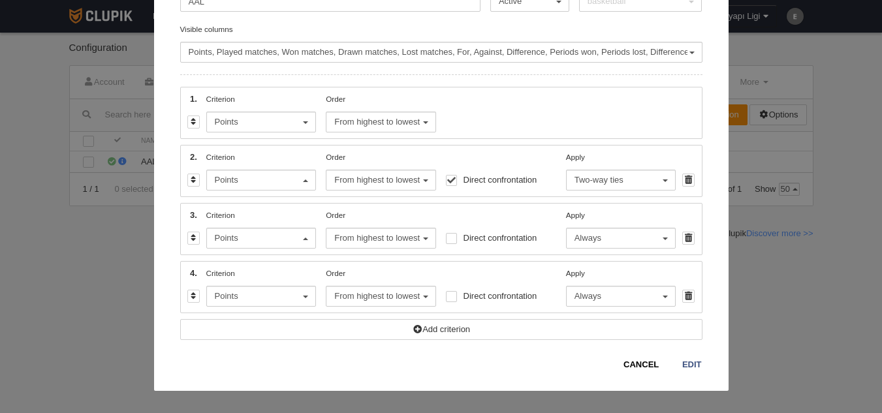
scroll to position [118, 0]
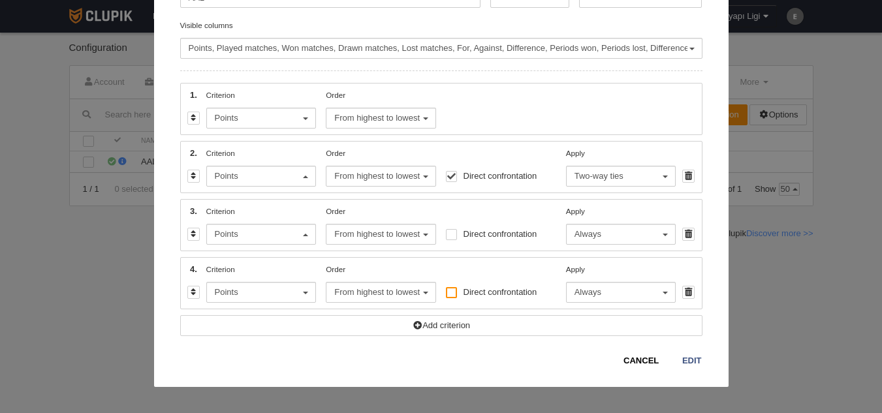
click at [446, 296] on div at bounding box center [451, 292] width 11 height 11
click at [447, 296] on input "Direct confrontation" at bounding box center [451, 295] width 8 height 8
checkbox input "true"
click at [590, 293] on span "Always" at bounding box center [618, 293] width 87 height 12
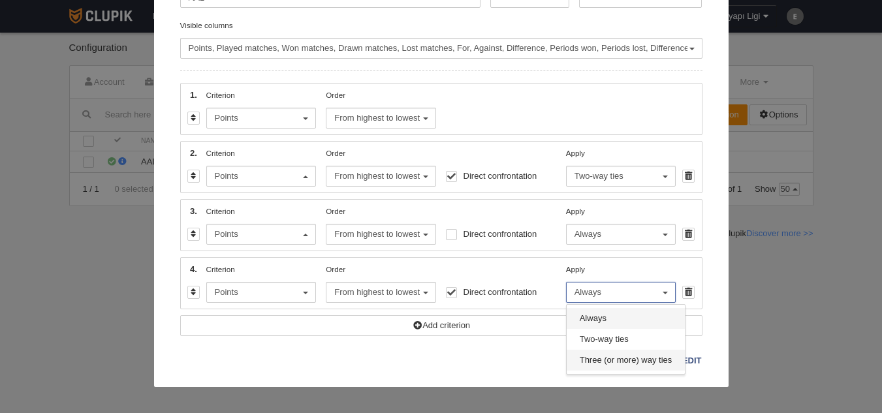
click at [613, 364] on span "Three (or more) way ties" at bounding box center [626, 361] width 93 height 12
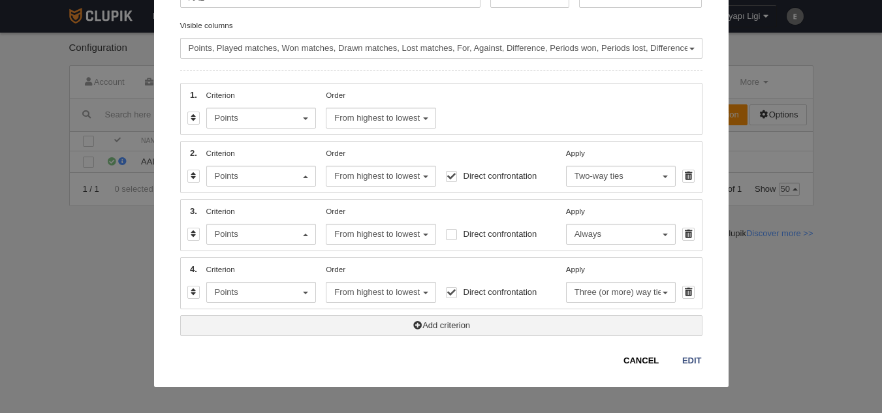
click at [368, 327] on link "Add criterion" at bounding box center [441, 325] width 522 height 21
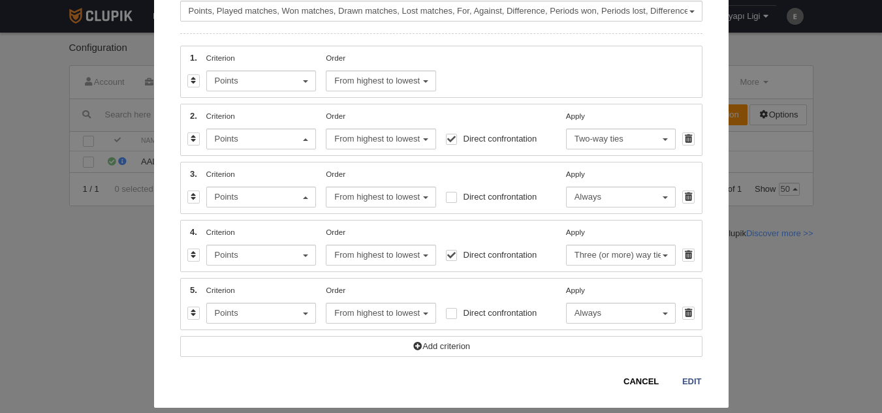
scroll to position [176, 0]
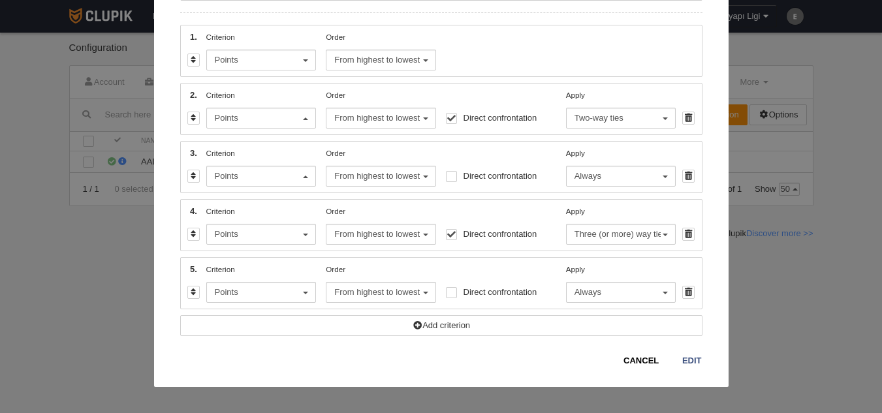
click at [249, 293] on span "Points" at bounding box center [258, 293] width 87 height 12
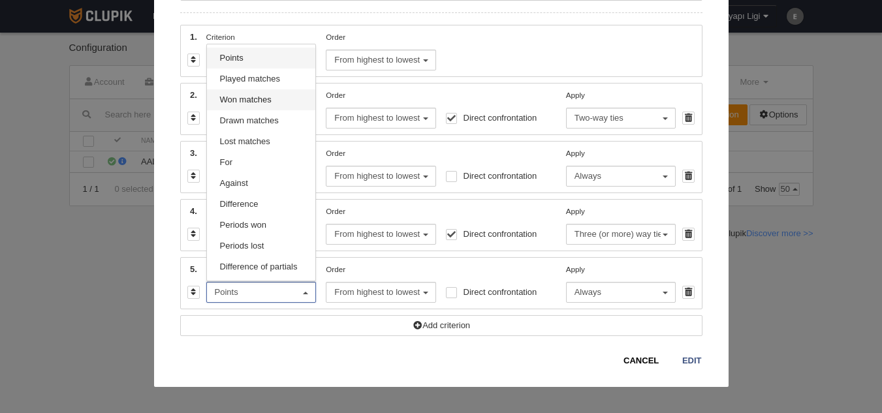
click at [250, 101] on span "Won matches" at bounding box center [246, 100] width 52 height 12
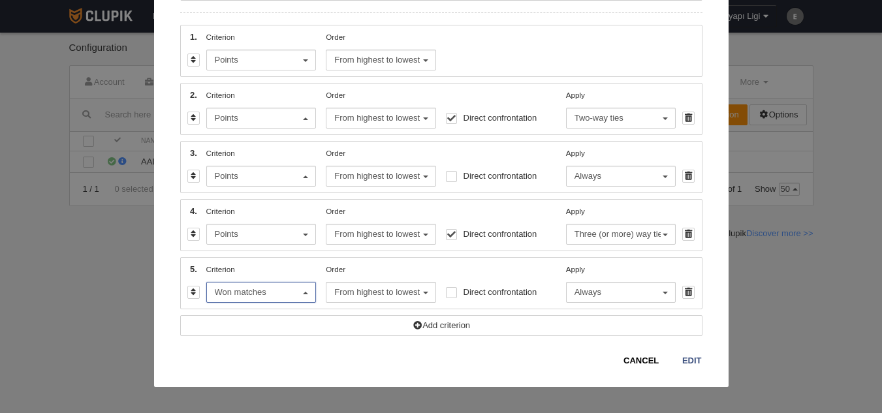
click at [446, 298] on div at bounding box center [451, 292] width 11 height 11
click at [447, 298] on input "Direct confrontation" at bounding box center [451, 295] width 8 height 8
click at [449, 297] on div at bounding box center [451, 292] width 11 height 11
click at [449, 297] on input "Direct confrontation" at bounding box center [451, 295] width 8 height 8
click at [449, 297] on div at bounding box center [451, 292] width 11 height 11
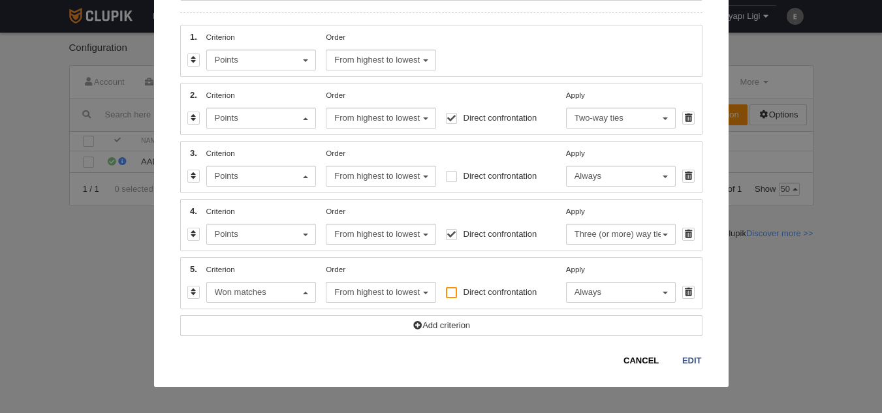
click at [449, 297] on input "Direct confrontation" at bounding box center [451, 295] width 8 height 8
checkbox input "true"
click at [569, 293] on button "Always" at bounding box center [621, 292] width 110 height 21
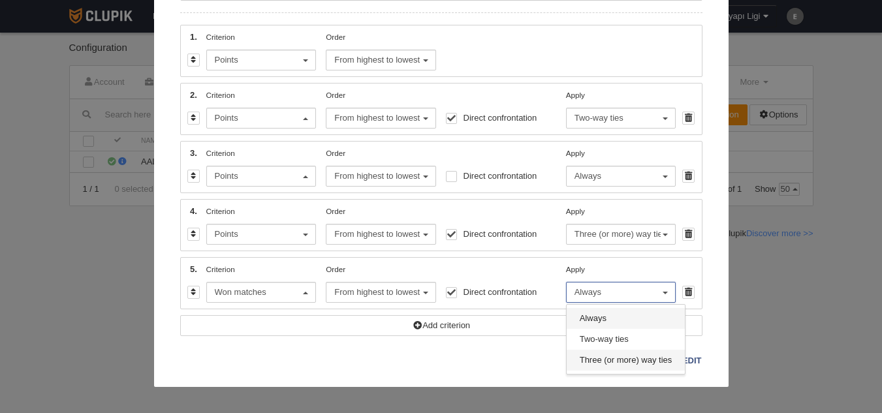
click at [583, 366] on span "Three (or more) way ties" at bounding box center [626, 361] width 93 height 12
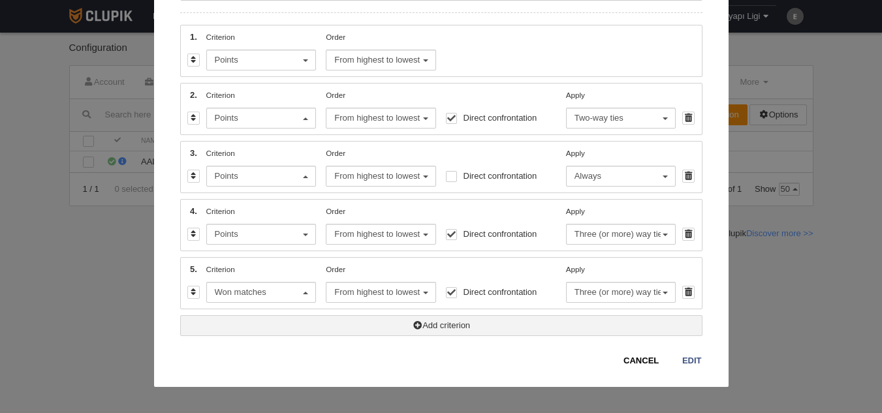
click at [372, 331] on link "Add criterion" at bounding box center [441, 325] width 522 height 21
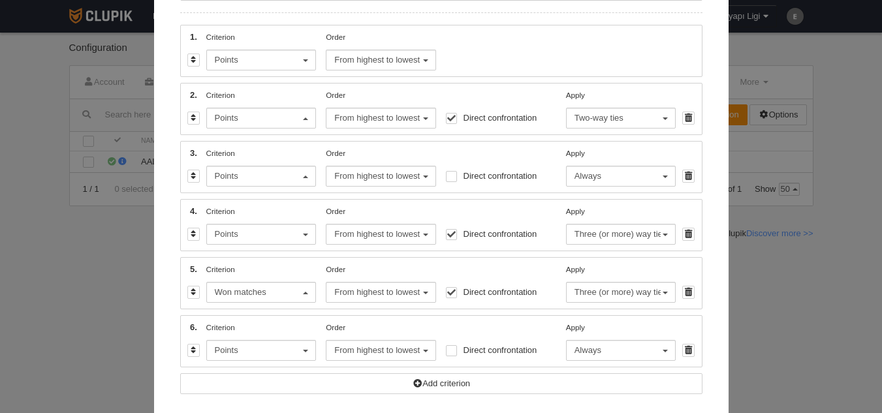
click at [253, 340] on button "Points" at bounding box center [261, 350] width 110 height 21
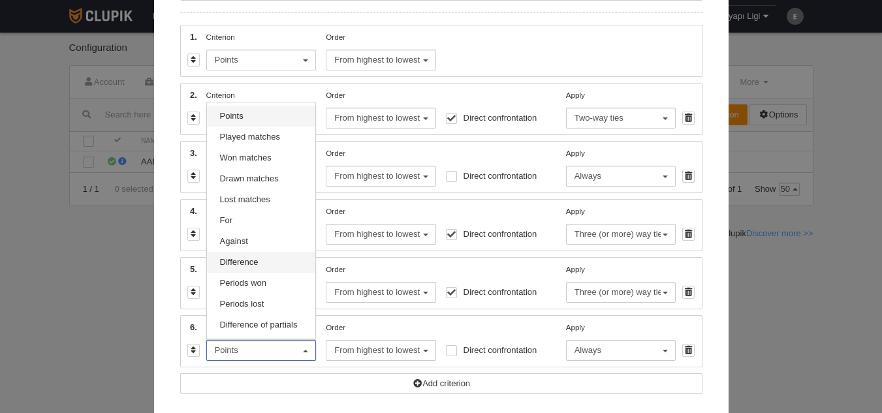
click at [244, 261] on span "Difference" at bounding box center [239, 263] width 39 height 12
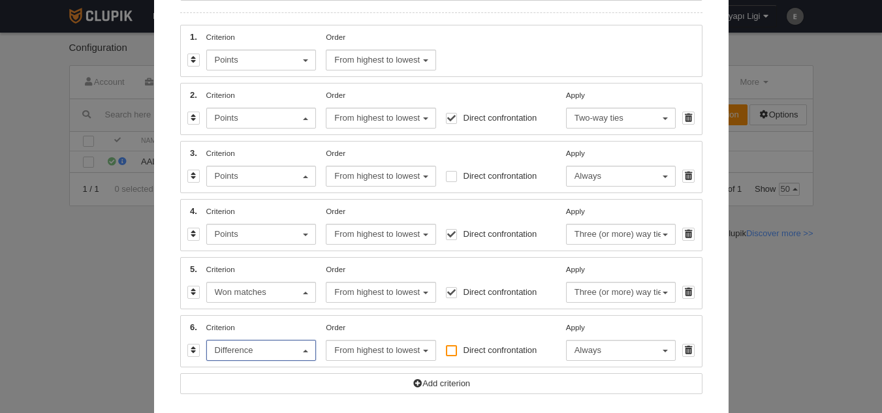
click at [451, 351] on div at bounding box center [451, 350] width 11 height 11
click at [451, 351] on input "Direct confrontation" at bounding box center [451, 353] width 8 height 8
click at [451, 351] on div at bounding box center [451, 350] width 11 height 11
click at [451, 351] on input "Direct confrontation" at bounding box center [451, 353] width 8 height 8
click at [451, 351] on div at bounding box center [451, 350] width 11 height 11
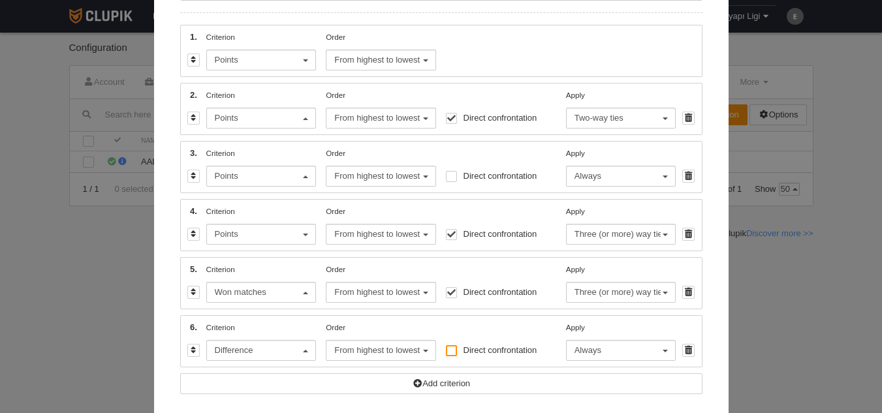
click at [451, 351] on input "Direct confrontation" at bounding box center [451, 353] width 8 height 8
checkbox input "true"
click at [591, 355] on span "Always" at bounding box center [618, 351] width 87 height 12
click at [596, 309] on span "Two-way ties" at bounding box center [604, 304] width 49 height 12
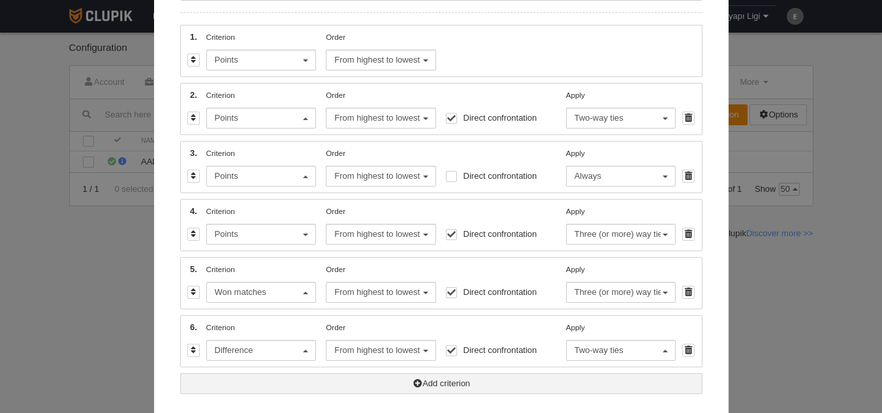
click at [315, 381] on link "Add criterion" at bounding box center [441, 384] width 522 height 21
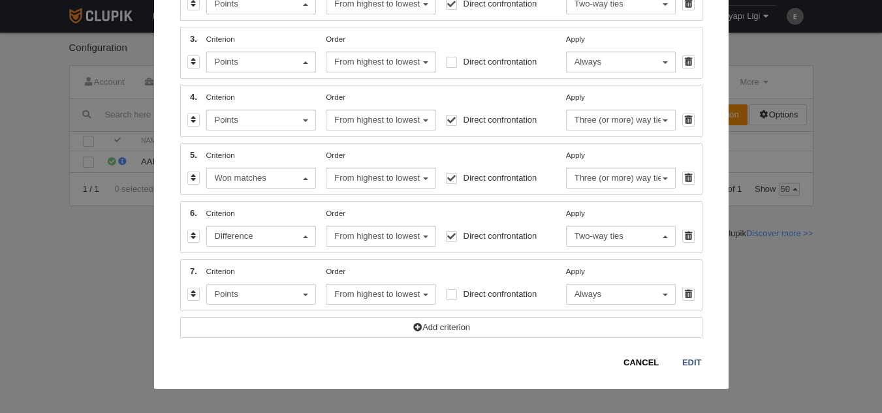
scroll to position [293, 0]
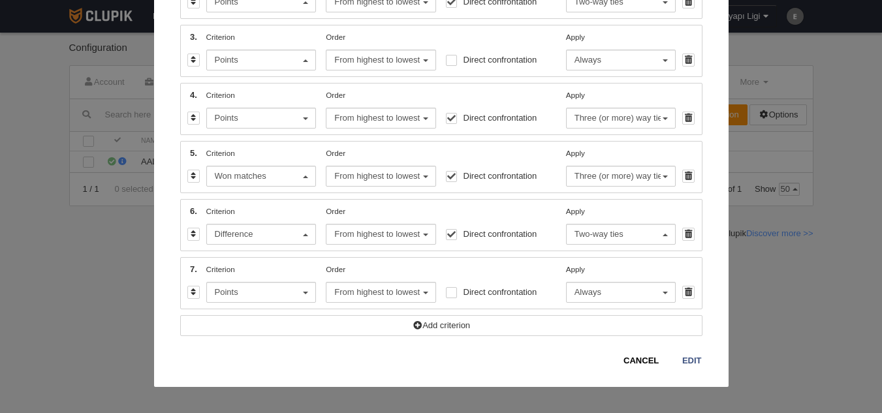
click at [267, 284] on button "Points" at bounding box center [261, 292] width 110 height 21
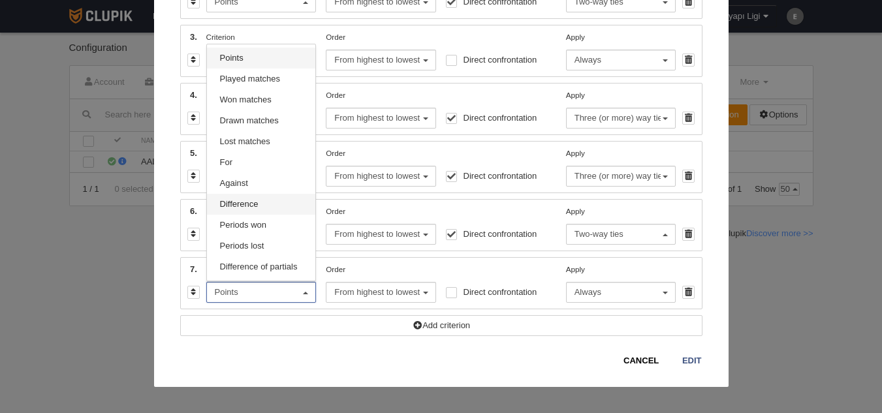
click at [249, 204] on span "Difference" at bounding box center [239, 205] width 39 height 12
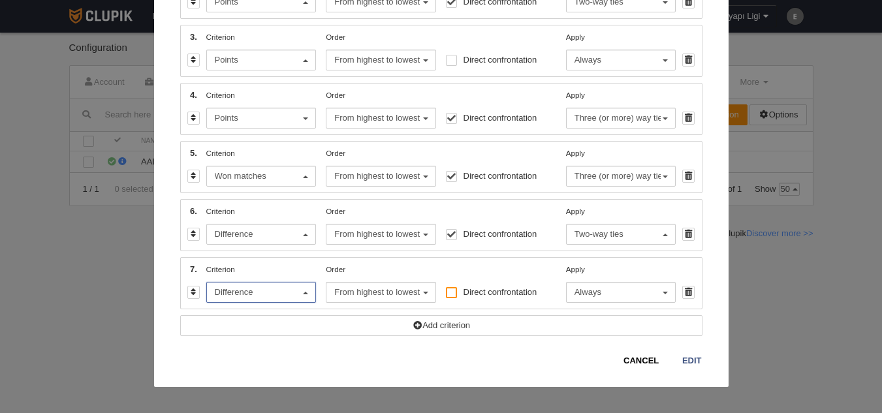
click at [449, 293] on div at bounding box center [451, 292] width 11 height 11
click at [449, 293] on input "Direct confrontation" at bounding box center [451, 295] width 8 height 8
click at [449, 293] on div at bounding box center [451, 292] width 11 height 11
click at [449, 293] on input "Direct confrontation" at bounding box center [451, 295] width 8 height 8
click at [449, 293] on div at bounding box center [451, 292] width 11 height 11
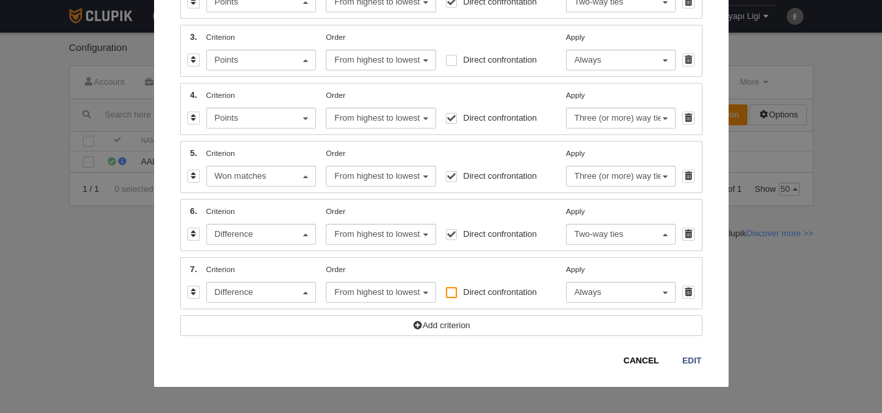
click at [449, 293] on input "Direct confrontation" at bounding box center [451, 295] width 8 height 8
checkbox input "true"
click at [609, 297] on span "Always" at bounding box center [618, 293] width 87 height 12
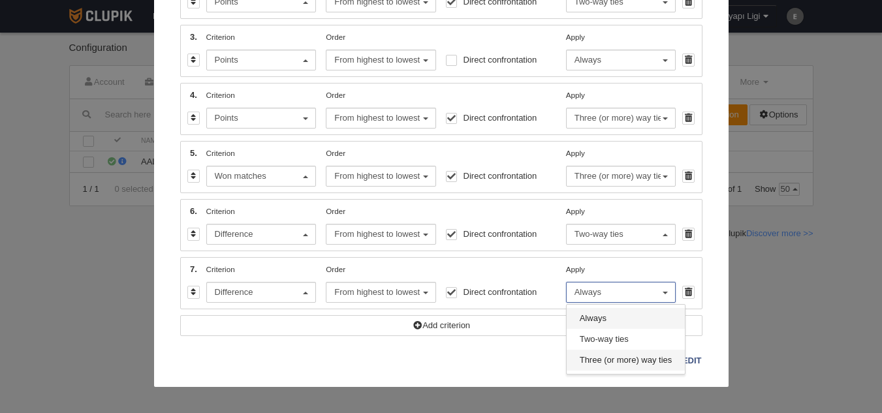
click at [614, 363] on span "Three (or more) way ties" at bounding box center [626, 361] width 93 height 12
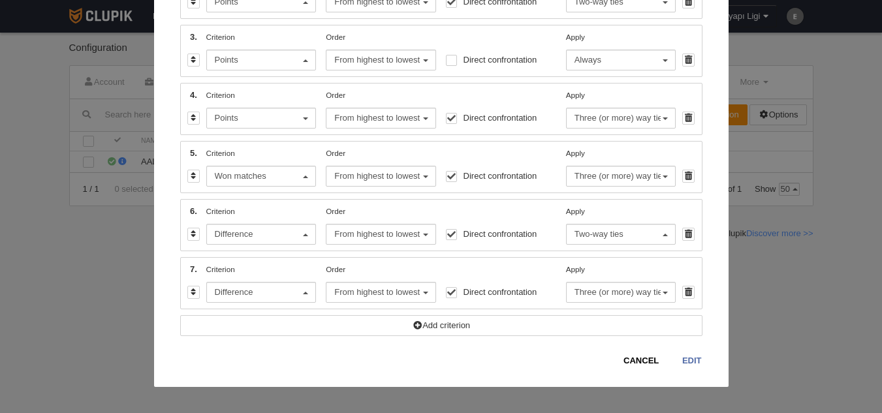
click at [690, 362] on link "Edit" at bounding box center [692, 361] width 21 height 13
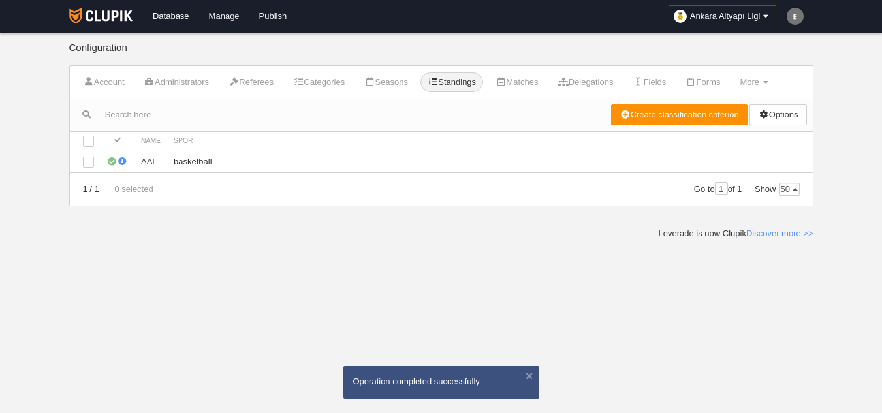
click at [221, 19] on link "Manage" at bounding box center [224, 16] width 50 height 33
